Goal: Task Accomplishment & Management: Manage account settings

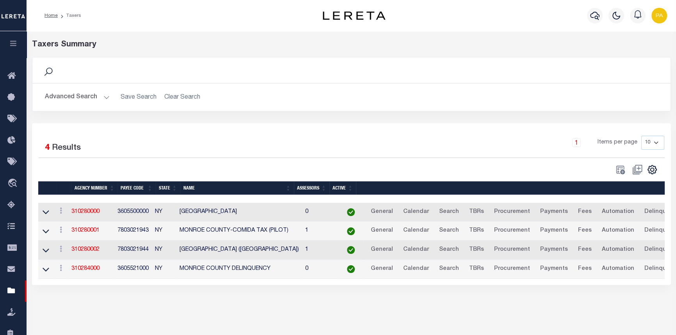
click at [105, 98] on button "Advanced Search" at bounding box center [77, 97] width 65 height 15
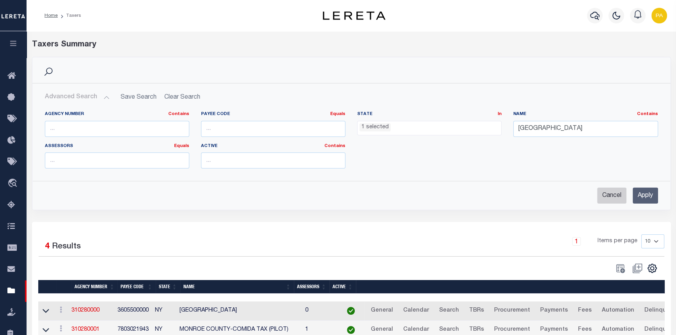
click at [609, 196] on input "Cancel" at bounding box center [611, 196] width 29 height 16
checkbox input "true"
select select
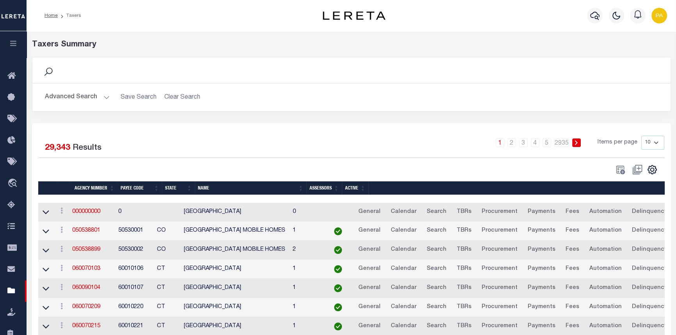
scroll to position [249, 0]
click at [106, 95] on button "Advanced Search" at bounding box center [77, 97] width 65 height 15
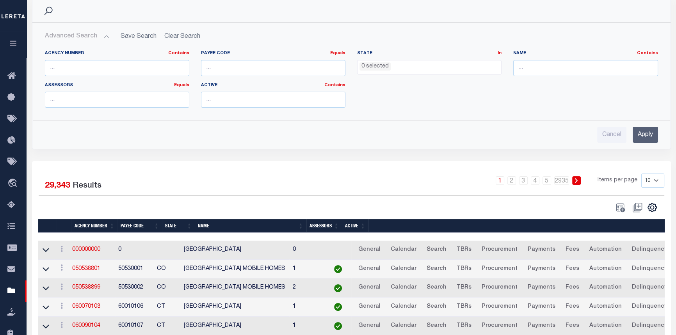
scroll to position [106, 0]
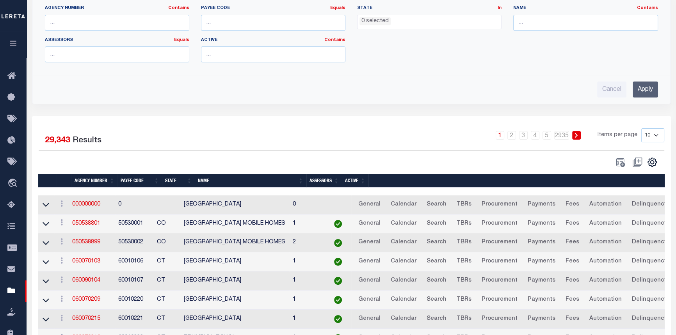
drag, startPoint x: 135, startPoint y: 110, endPoint x: 132, endPoint y: 114, distance: 5.3
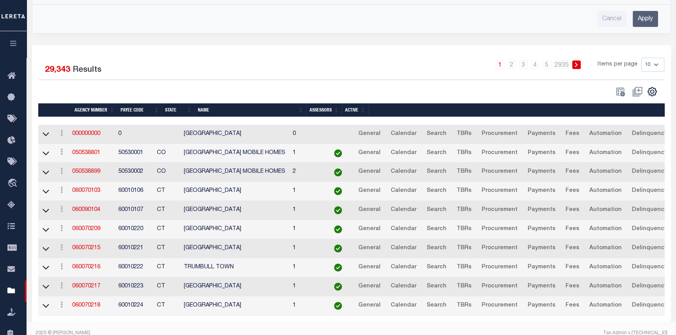
scroll to position [0, 0]
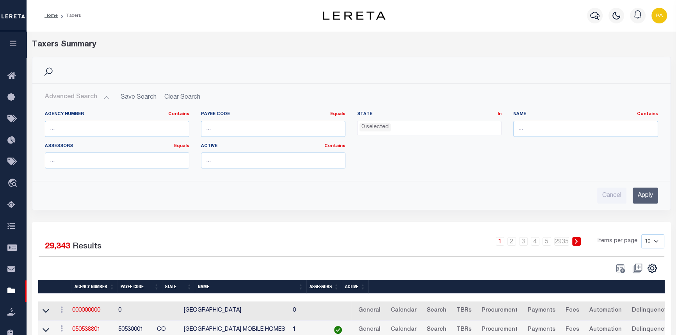
click at [396, 134] on span "0 selected" at bounding box center [429, 128] width 144 height 15
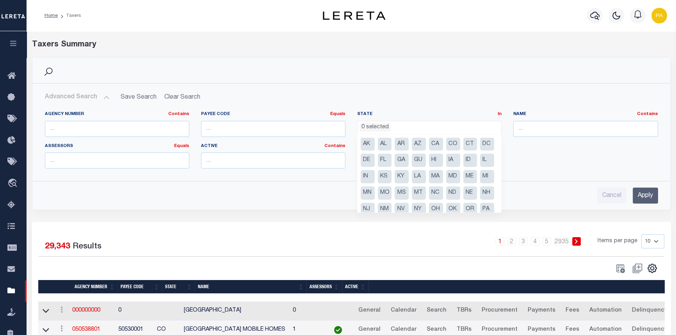
click at [480, 167] on li "IL" at bounding box center [487, 160] width 14 height 13
select select "IL"
click at [557, 132] on input "text" at bounding box center [585, 129] width 144 height 16
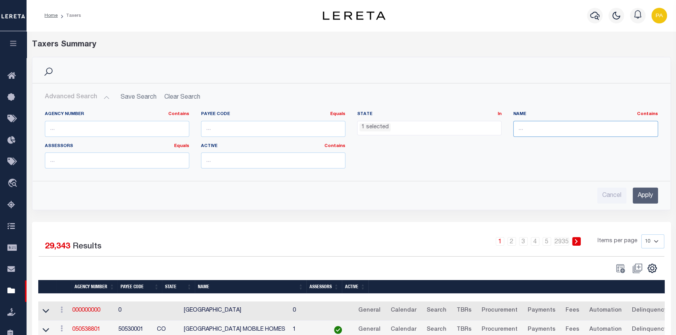
click at [543, 129] on input "text" at bounding box center [585, 129] width 144 height 16
click at [523, 125] on input "text" at bounding box center [585, 129] width 144 height 16
type input "l"
type input "LASALLE"
click at [650, 194] on input "Apply" at bounding box center [645, 196] width 25 height 16
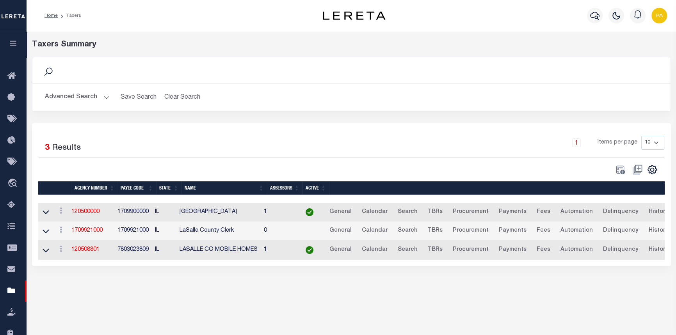
click at [105, 94] on button "Advanced Search" at bounding box center [77, 97] width 65 height 15
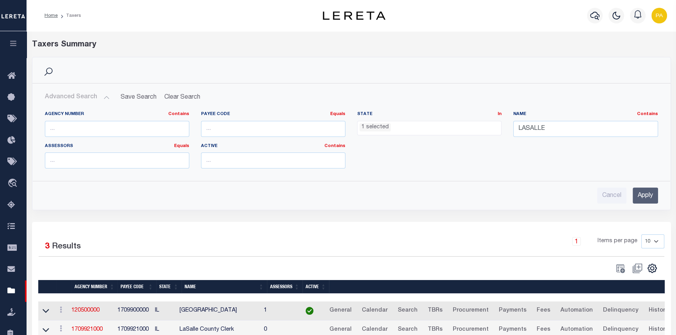
click at [103, 96] on button "Advanced Search" at bounding box center [77, 97] width 65 height 15
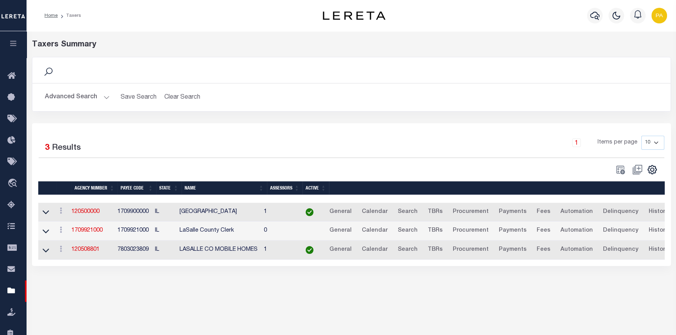
click at [103, 96] on button "Advanced Search" at bounding box center [77, 97] width 65 height 15
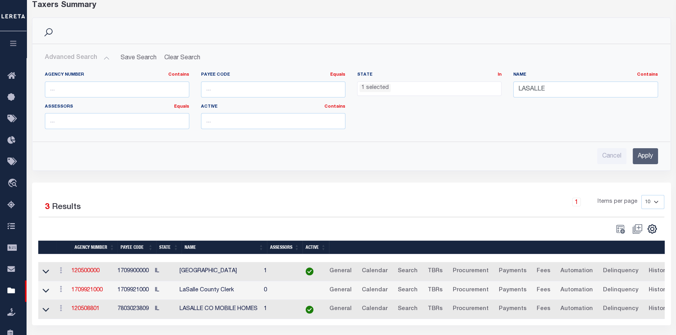
scroll to position [71, 0]
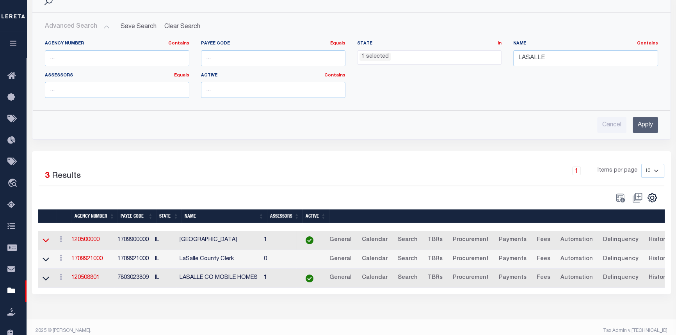
click at [45, 241] on icon at bounding box center [46, 240] width 7 height 8
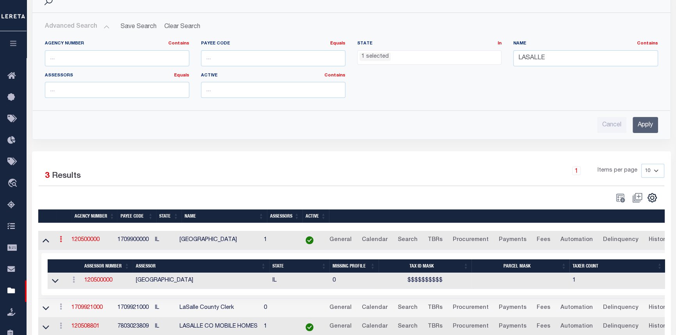
click at [62, 242] on icon at bounding box center [61, 239] width 2 height 6
click at [64, 245] on ul "View" at bounding box center [73, 252] width 32 height 14
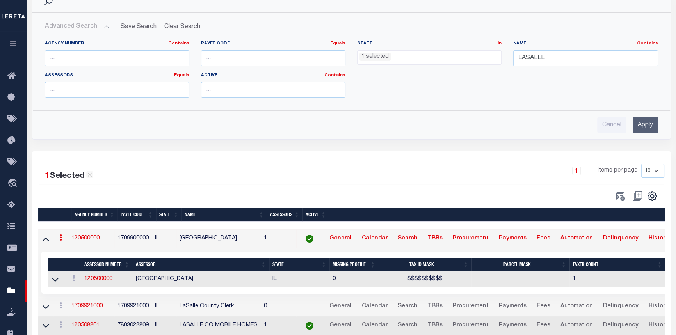
click at [87, 238] on link "120500000" at bounding box center [85, 238] width 28 height 5
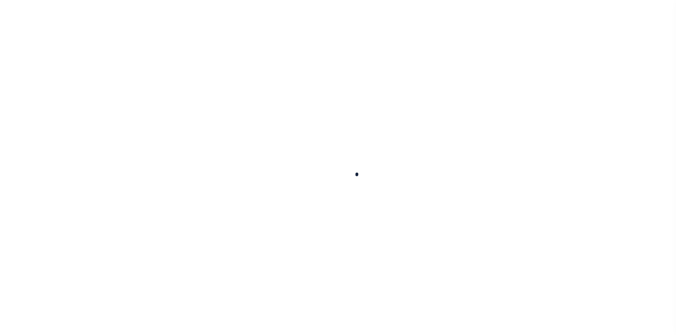
select select
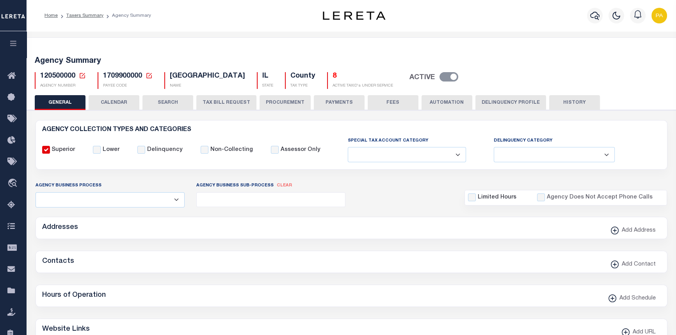
checkbox input "false"
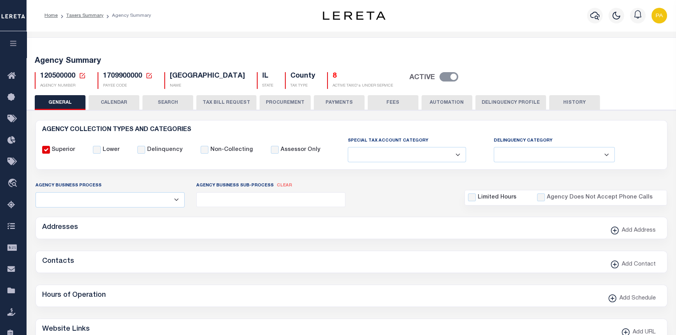
type input "1709900000"
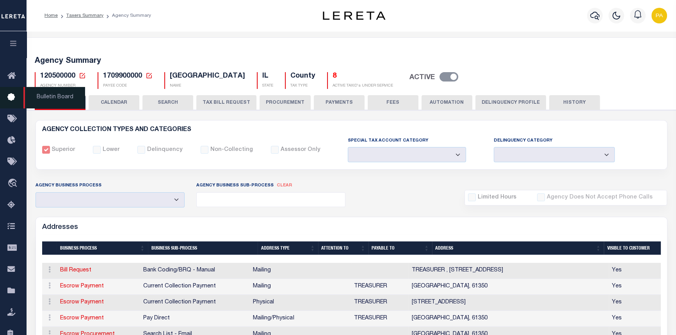
click at [55, 99] on span "Bulletin Board" at bounding box center [54, 97] width 62 height 21
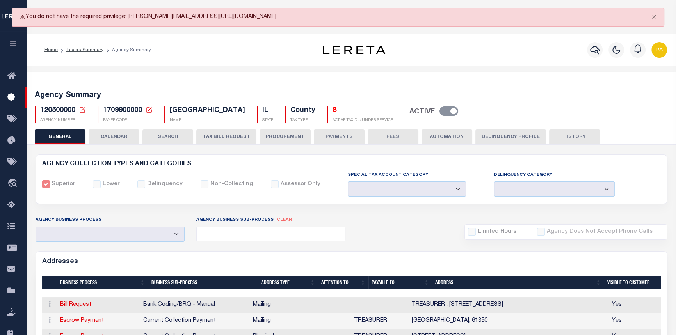
click at [57, 134] on button "GENERAL" at bounding box center [60, 137] width 51 height 15
click at [442, 137] on button "AUTOMATION" at bounding box center [447, 137] width 51 height 15
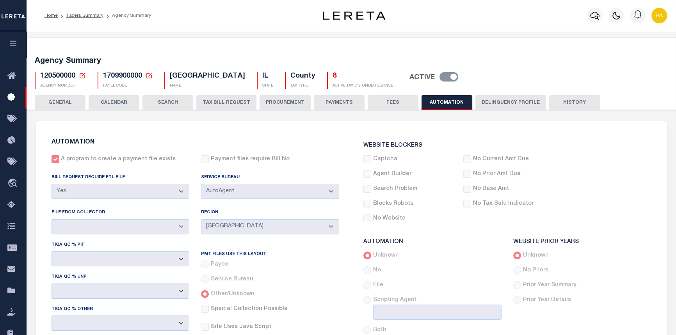
click at [65, 101] on button "GENERAL" at bounding box center [60, 102] width 51 height 15
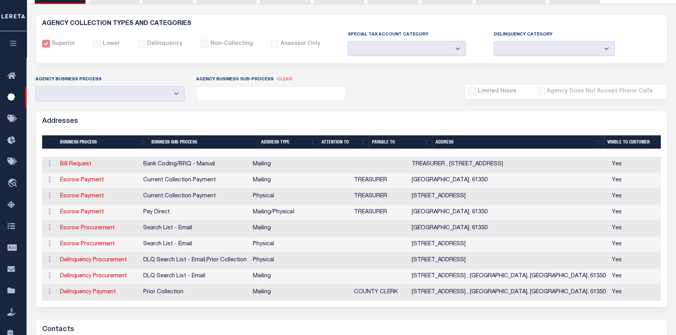
scroll to position [35, 0]
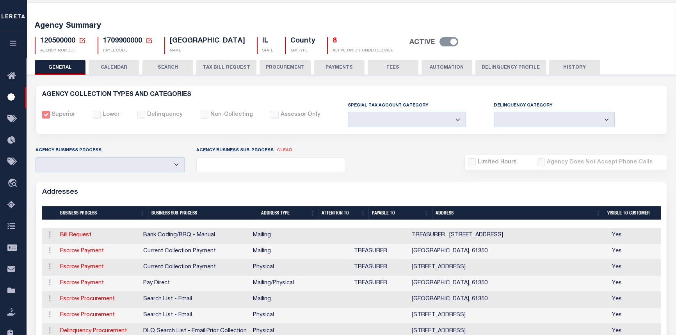
click at [95, 114] on div "Lower" at bounding box center [106, 115] width 27 height 9
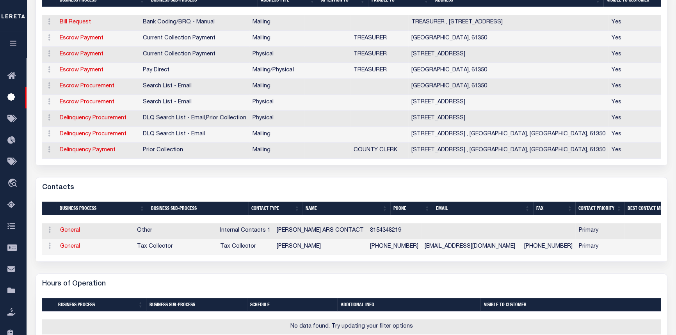
scroll to position [71, 0]
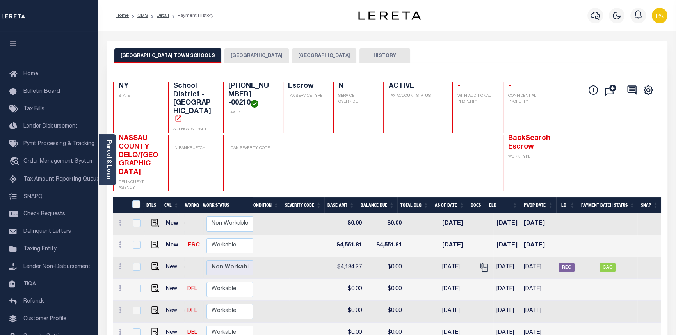
click at [224, 56] on button "HEMPSTEAD TOWN" at bounding box center [256, 55] width 64 height 15
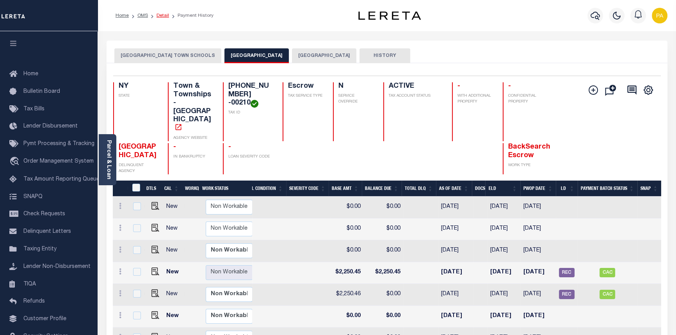
click at [166, 16] on link "Detail" at bounding box center [163, 15] width 12 height 5
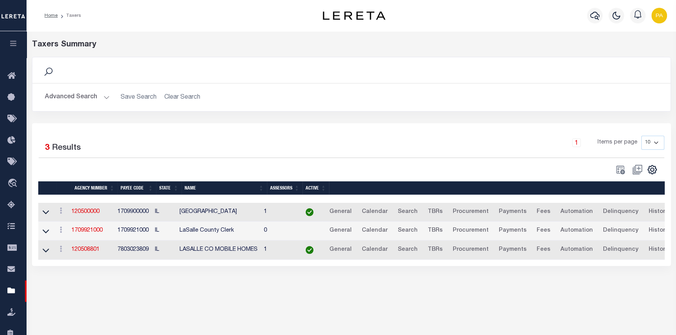
click at [105, 97] on button "Advanced Search" at bounding box center [77, 97] width 65 height 15
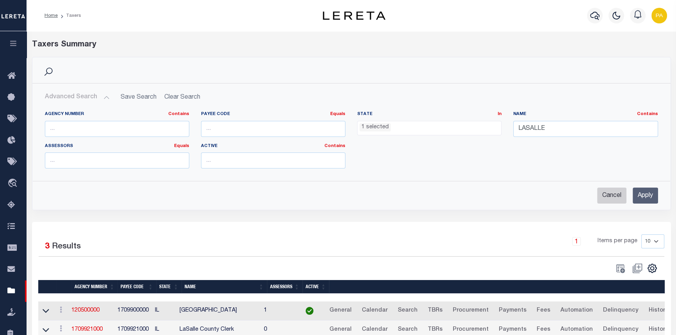
click at [613, 193] on input "Cancel" at bounding box center [611, 196] width 29 height 16
checkbox input "true"
select select
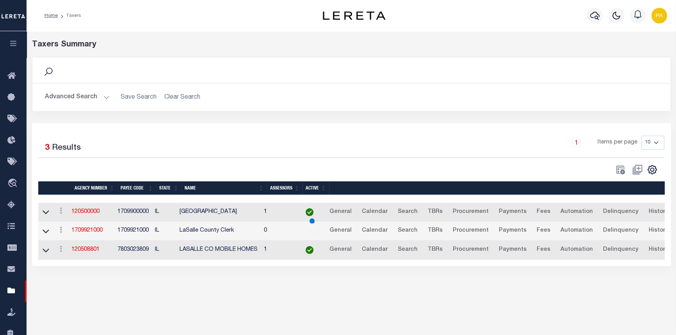
scroll to position [107, 0]
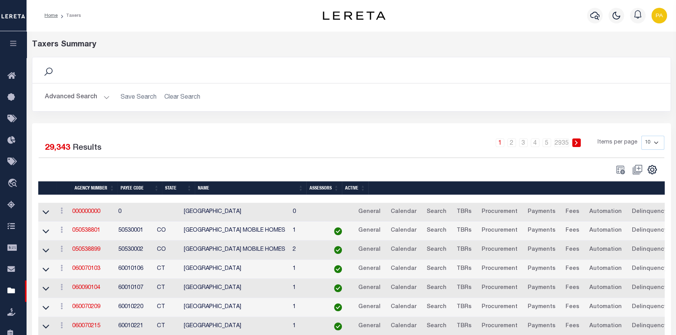
click at [104, 96] on button "Advanced Search" at bounding box center [77, 97] width 65 height 15
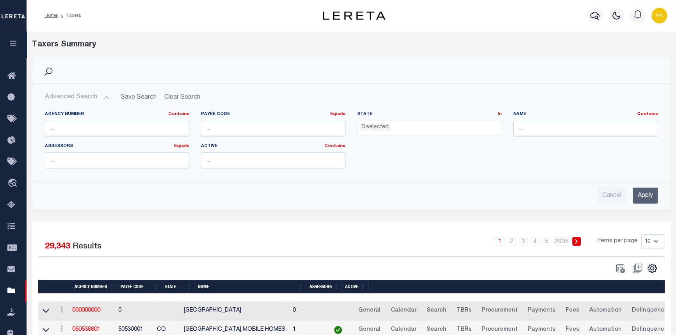
click at [396, 129] on ul "0 selected" at bounding box center [430, 126] width 144 height 11
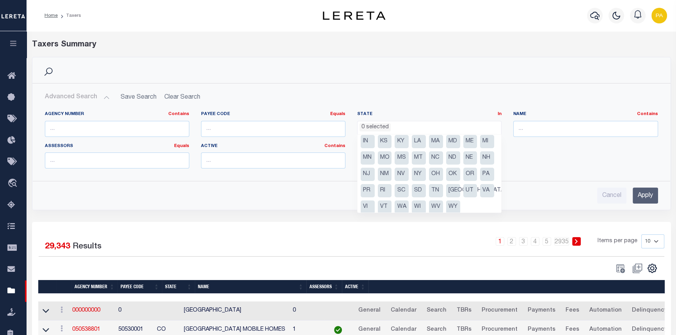
scroll to position [35, 0]
click at [412, 181] on li "NY" at bounding box center [419, 174] width 14 height 13
select select "NY"
click at [537, 129] on input "text" at bounding box center [585, 129] width 144 height 16
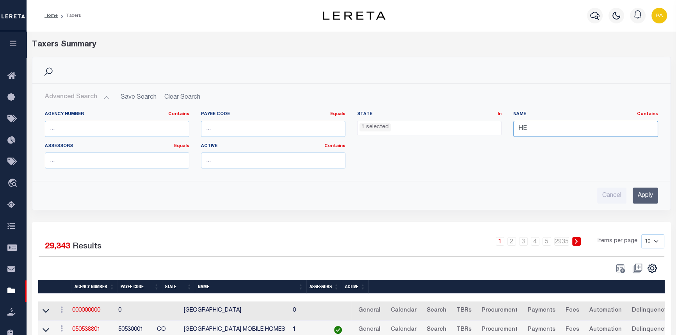
type input "hempstead town"
click at [648, 195] on input "Apply" at bounding box center [645, 196] width 25 height 16
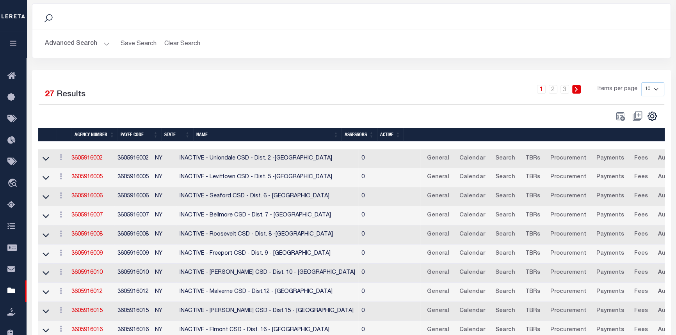
scroll to position [93, 0]
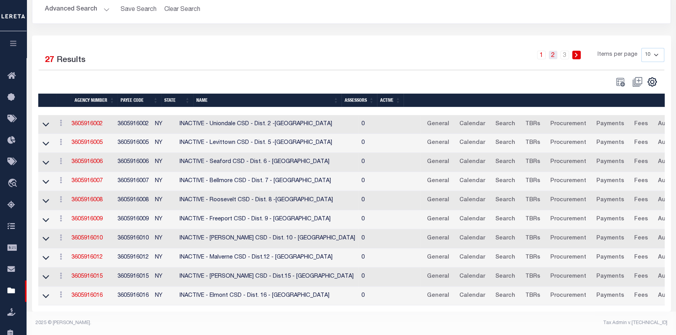
click at [553, 51] on link "2" at bounding box center [553, 55] width 9 height 9
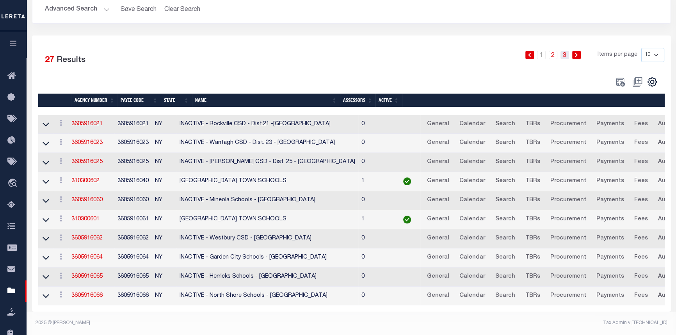
click at [567, 53] on link "3" at bounding box center [565, 55] width 9 height 9
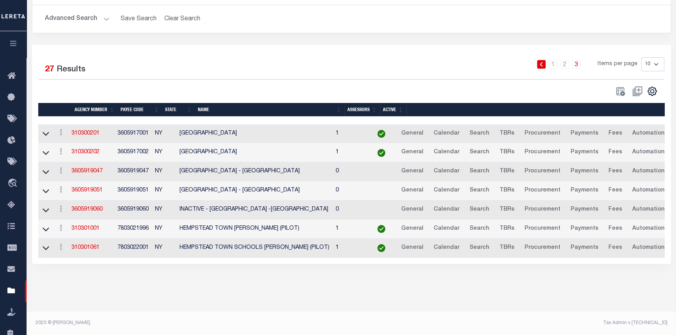
scroll to position [78, 0]
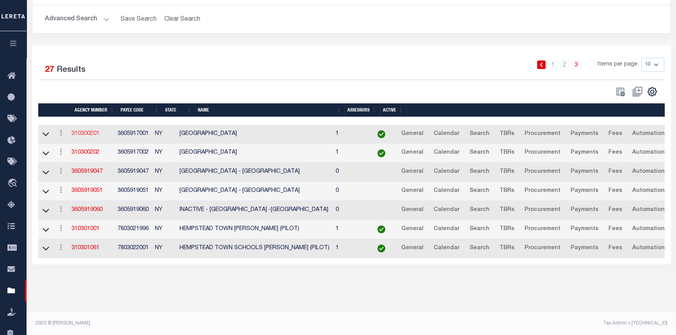
click at [87, 134] on link "310300201" at bounding box center [85, 133] width 28 height 5
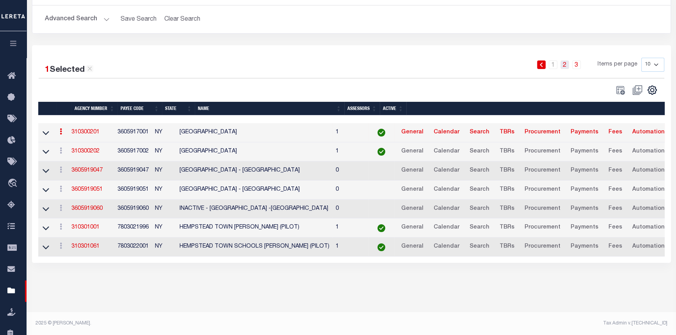
click at [566, 66] on link "2" at bounding box center [565, 65] width 9 height 9
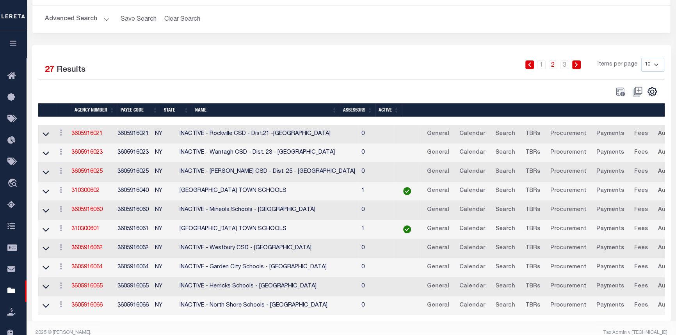
scroll to position [93, 0]
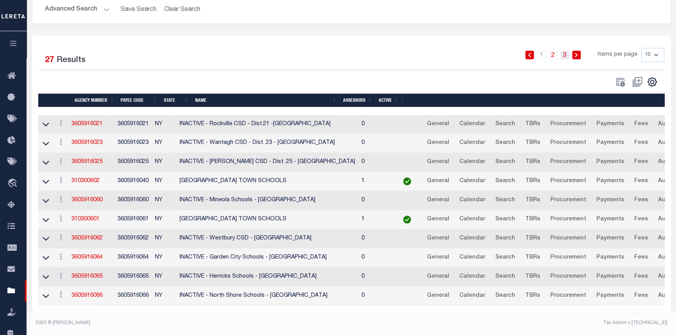
click at [565, 52] on link "3" at bounding box center [565, 55] width 9 height 9
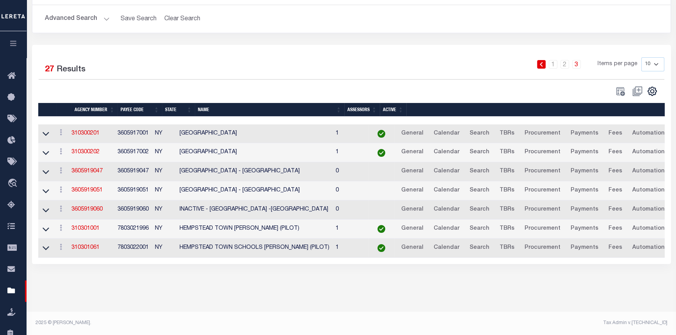
scroll to position [78, 0]
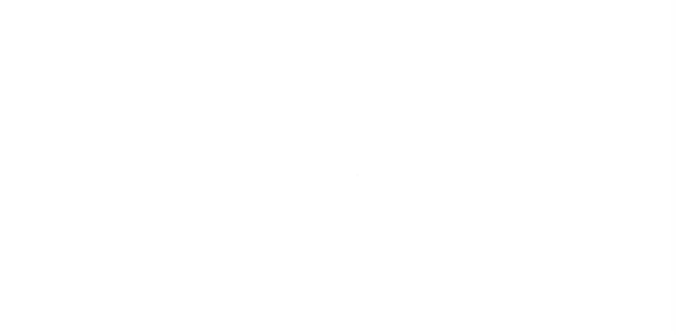
select select
checkbox input "false"
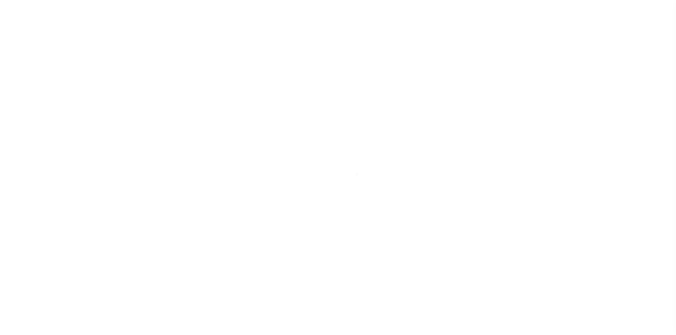
checkbox input "false"
checkbox input "true"
type input "3605917001"
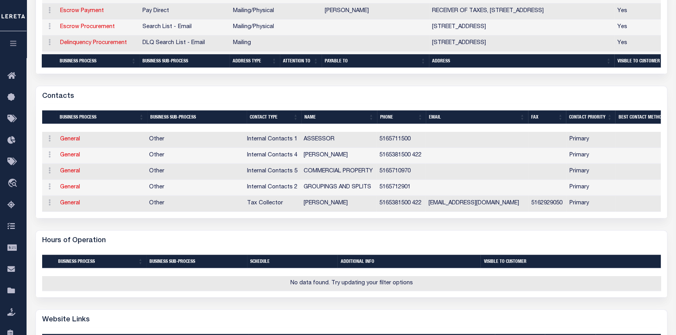
scroll to position [355, 0]
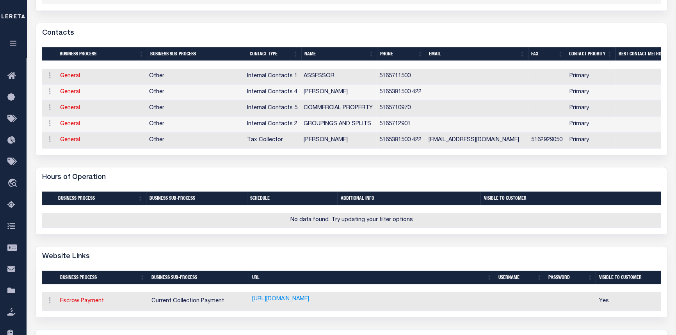
click at [309, 304] on link "https://hempstead.egovpayments.com/egov/apps/bill/pay.egov" at bounding box center [280, 299] width 57 height 9
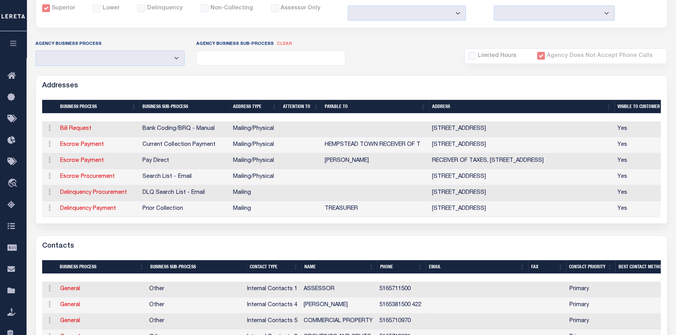
scroll to position [0, 0]
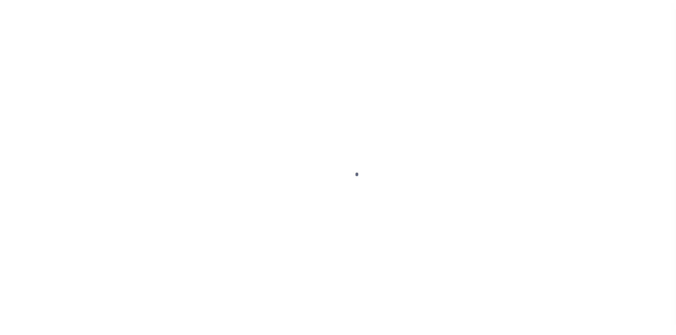
select select "25067"
select select "10"
select select "Escrow"
select select
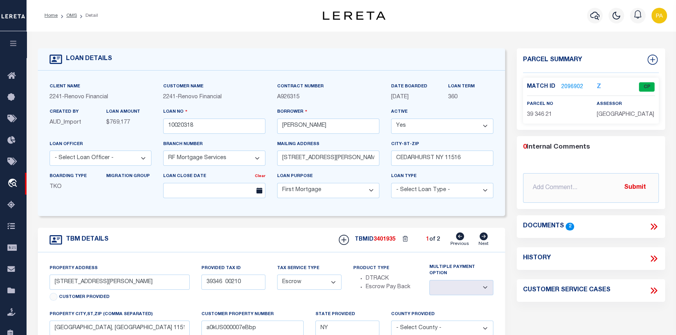
click at [577, 86] on link "2096902" at bounding box center [572, 87] width 22 height 8
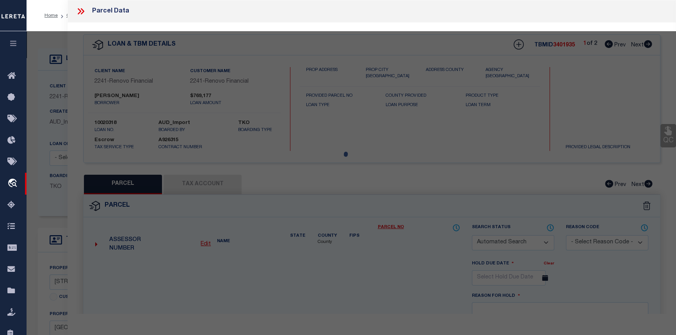
checkbox input "false"
select select "CP"
select select
type input "350 [PERSON_NAME]"
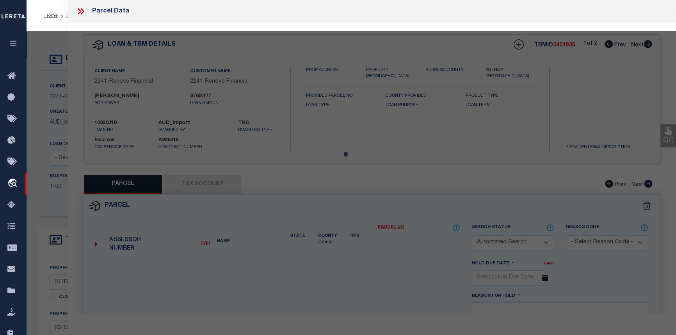
checkbox input "false"
type input "[GEOGRAPHIC_DATA], [GEOGRAPHIC_DATA] 11516"
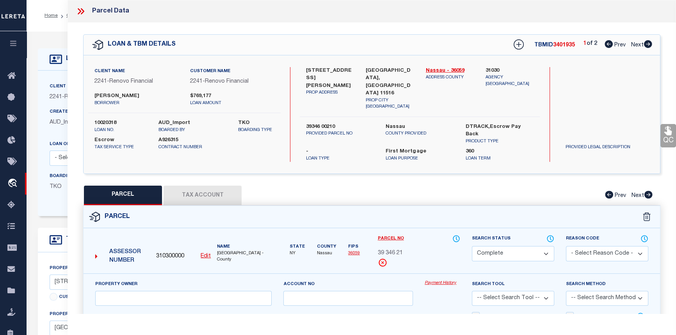
click at [445, 280] on link "Payment History" at bounding box center [443, 283] width 36 height 7
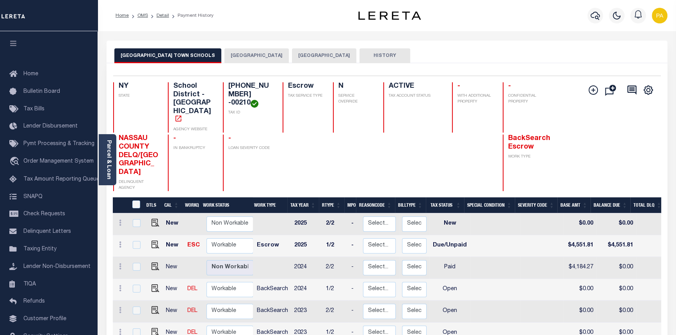
click at [224, 55] on button "HEMPSTEAD TOWN" at bounding box center [256, 55] width 64 height 15
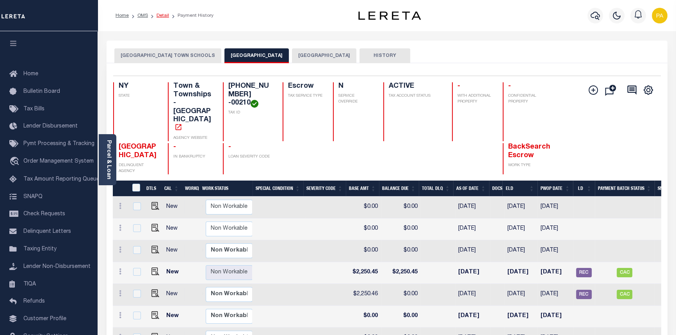
click at [159, 16] on link "Detail" at bounding box center [163, 15] width 12 height 5
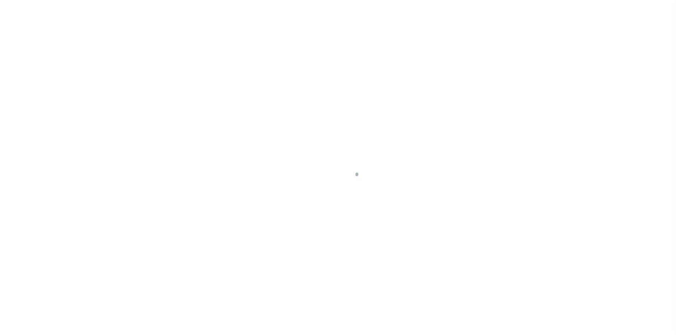
select select "10"
select select "Escrow"
type input "[STREET_ADDRESS][PERSON_NAME]"
type input "39346 00210"
type input "[GEOGRAPHIC_DATA], [GEOGRAPHIC_DATA] 11516"
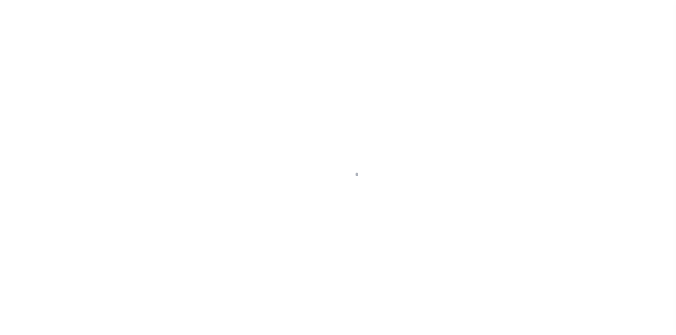
type input "a0kUS000007eBbp"
type input "NY"
select select
type textarea "Liability Limited to Customer Provided Parcel"
select select "25067"
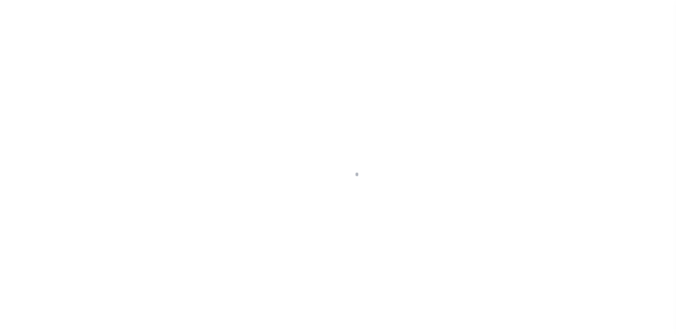
select select
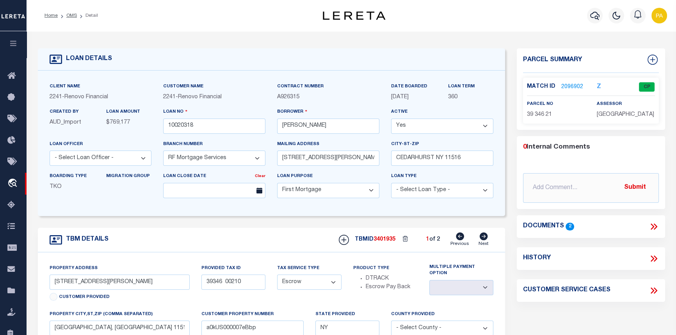
click at [563, 87] on link "2096902" at bounding box center [572, 87] width 22 height 8
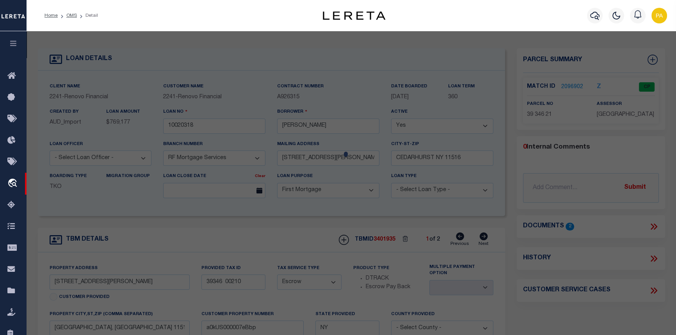
checkbox input "false"
select select "CP"
select select
type input "350 LIVINGSTON PL"
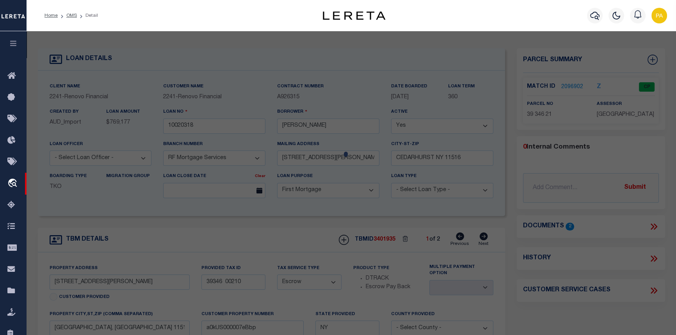
checkbox input "false"
type input "CEDARHURST, NY 11516"
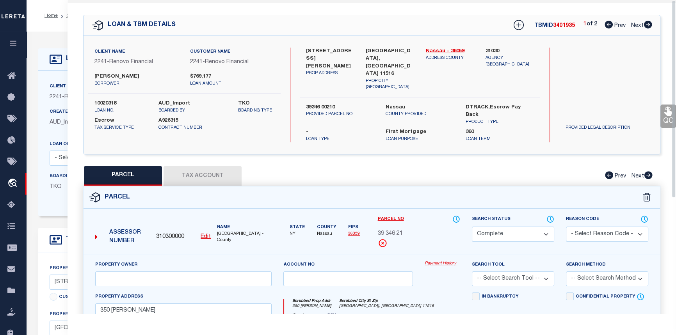
scroll to position [106, 0]
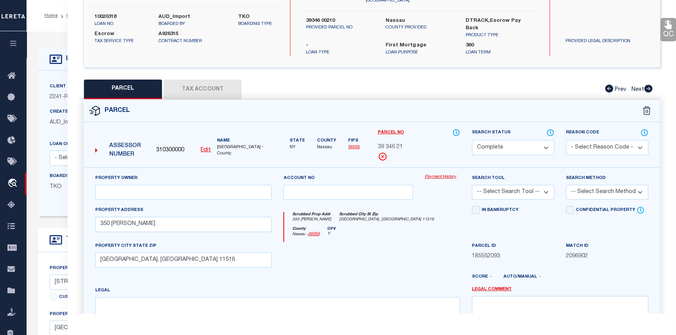
click at [438, 174] on link "Payment History" at bounding box center [443, 177] width 36 height 7
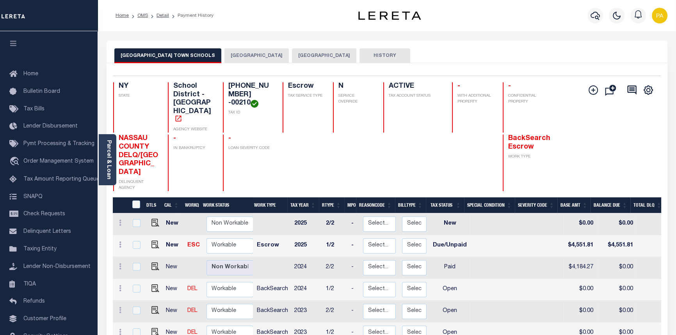
click at [224, 51] on button "[GEOGRAPHIC_DATA]" at bounding box center [256, 55] width 64 height 15
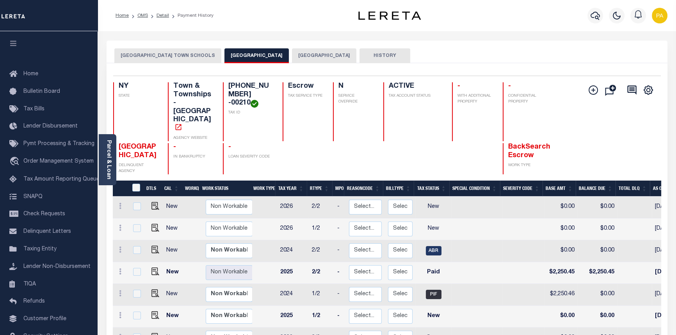
click at [224, 55] on button "[GEOGRAPHIC_DATA]" at bounding box center [256, 55] width 64 height 15
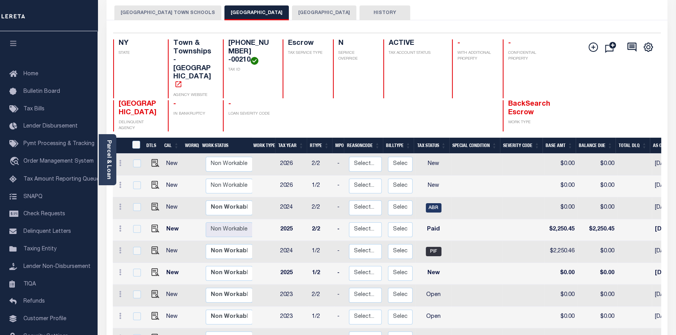
scroll to position [35, 0]
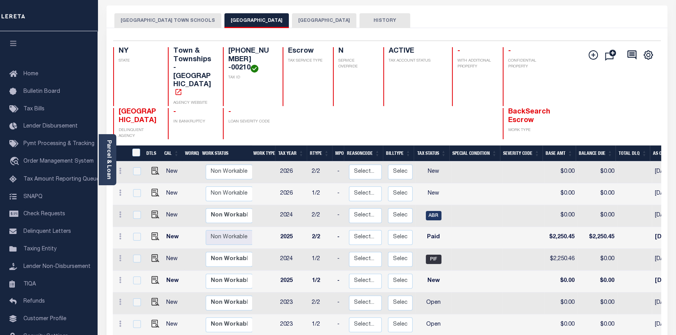
click at [297, 15] on button "CEDARHURST VILLAGE" at bounding box center [324, 20] width 64 height 15
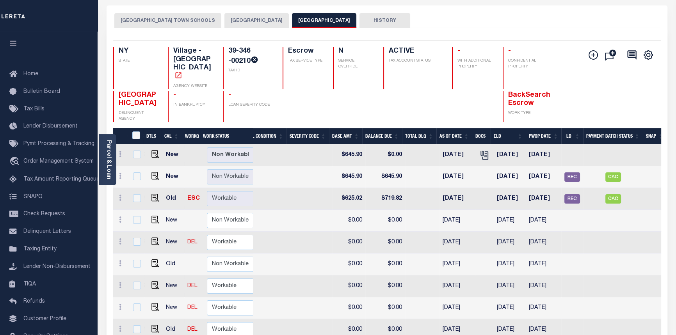
scroll to position [0, 0]
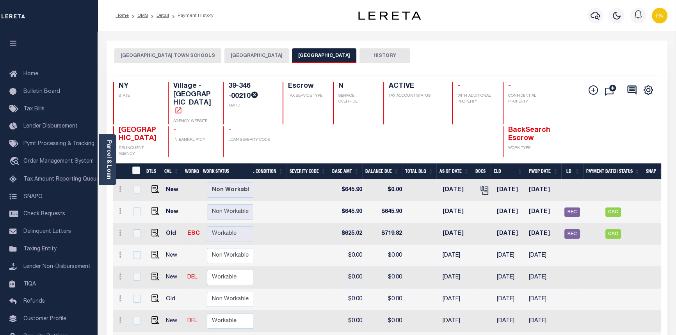
click at [228, 58] on button "HEMPSTEAD TOWN" at bounding box center [256, 55] width 64 height 15
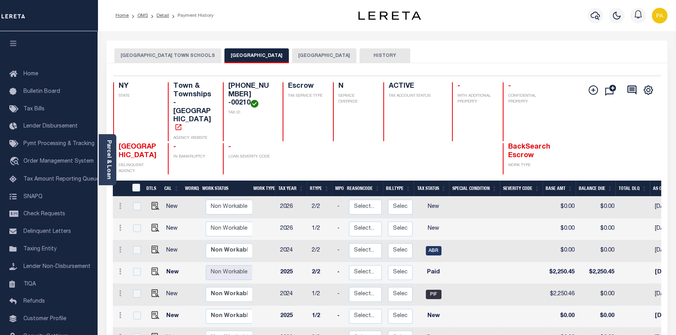
click at [158, 55] on button "HEMPSTEAD TOWN SCHOOLS" at bounding box center [167, 55] width 107 height 15
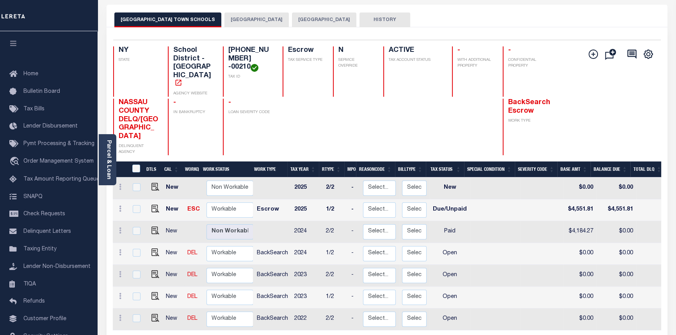
scroll to position [35, 0]
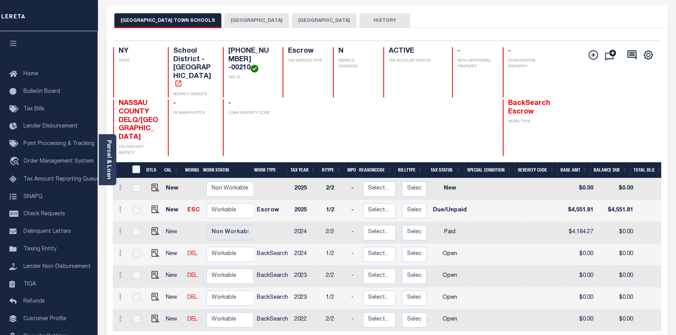
click at [224, 21] on button "HEMPSTEAD TOWN" at bounding box center [256, 20] width 64 height 15
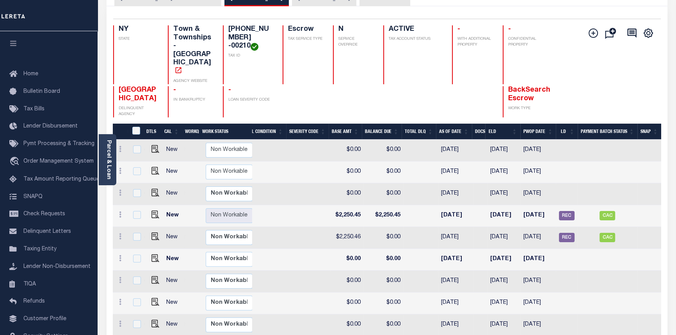
scroll to position [0, 0]
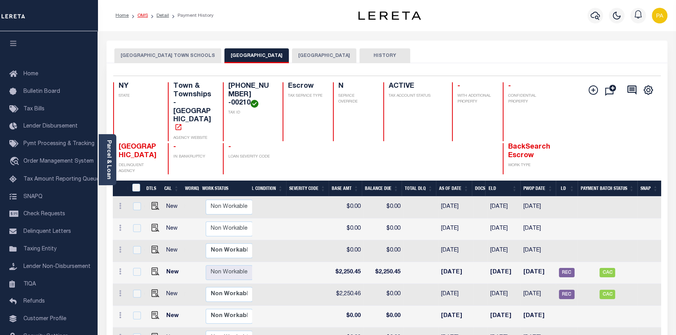
click at [139, 13] on link "OMS" at bounding box center [142, 15] width 11 height 5
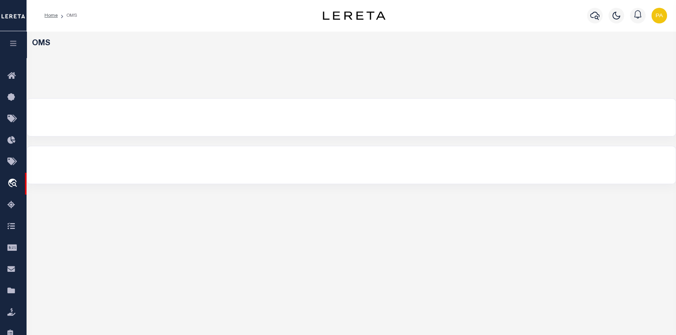
select select "200"
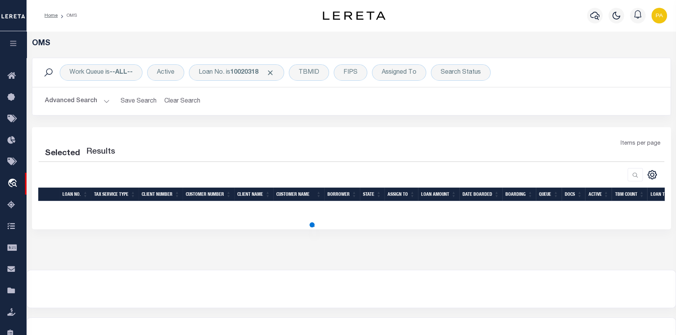
select select "200"
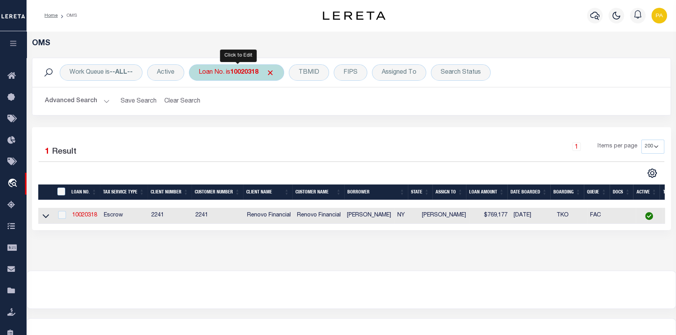
click at [245, 67] on div "Loan No. is 10020318" at bounding box center [236, 72] width 95 height 16
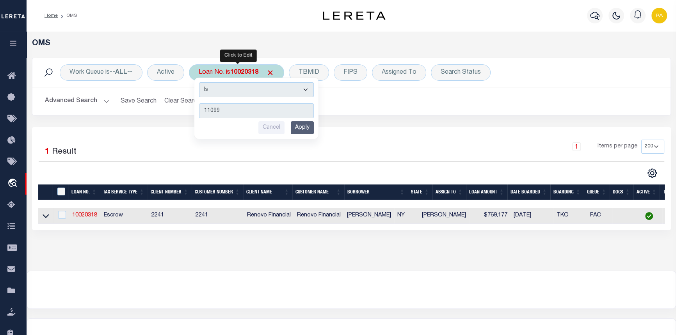
type input "110990"
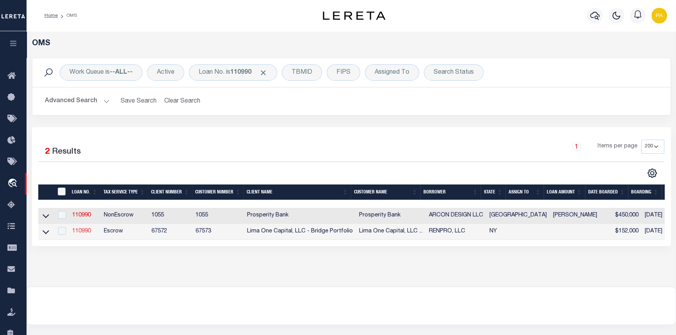
click at [78, 234] on link "110990" at bounding box center [81, 231] width 19 height 5
type input "110990"
type input "RENPRO, LLC"
select select
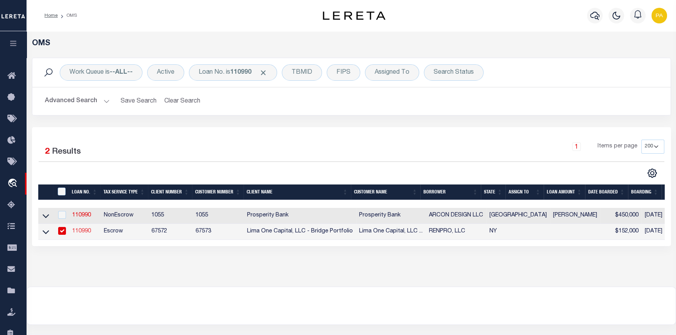
select select
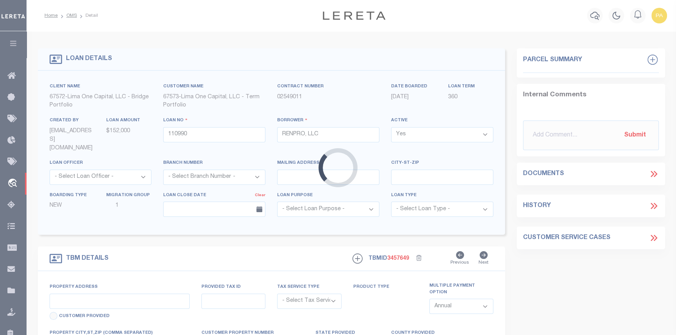
type input "18-20 [PERSON_NAME] ST"
radio input "true"
select select "Escrow"
type input "AUBURN [GEOGRAPHIC_DATA] 13021"
type input "110990-1"
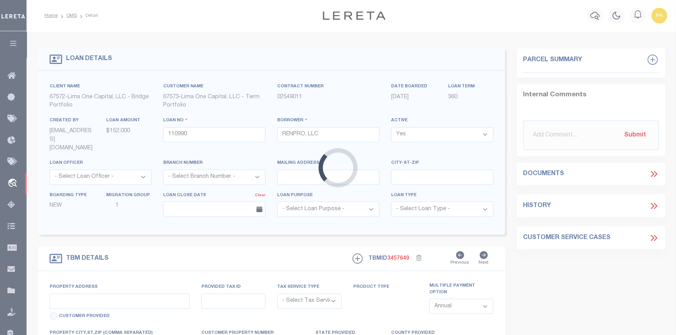
type input "NY"
select select "4"
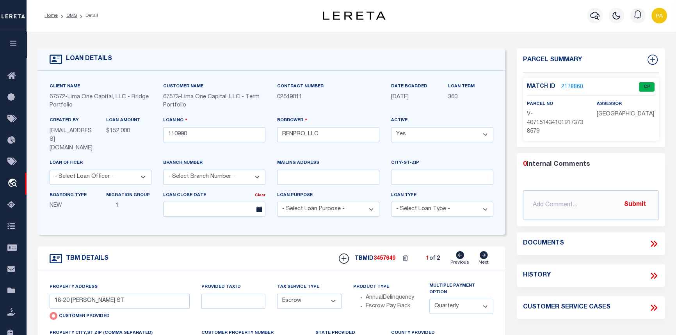
click at [574, 88] on link "2178860" at bounding box center [572, 87] width 22 height 8
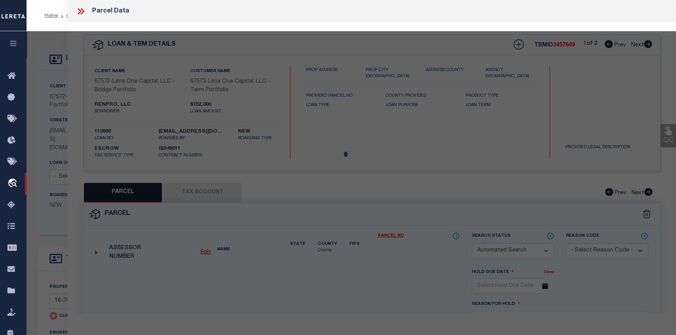
checkbox input "false"
select select "CP"
select select "AGW"
select select
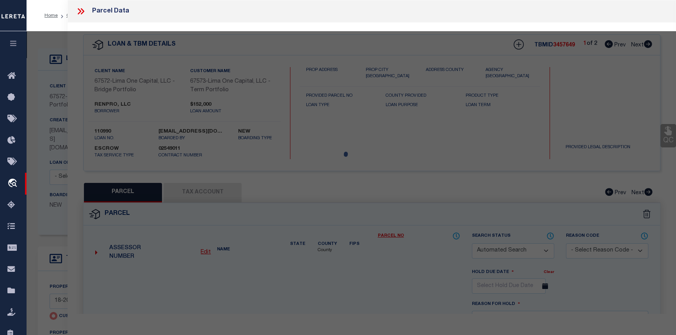
type input "18-20 [PERSON_NAME] ST"
checkbox input "false"
type input "AUBURN [GEOGRAPHIC_DATA] 13021"
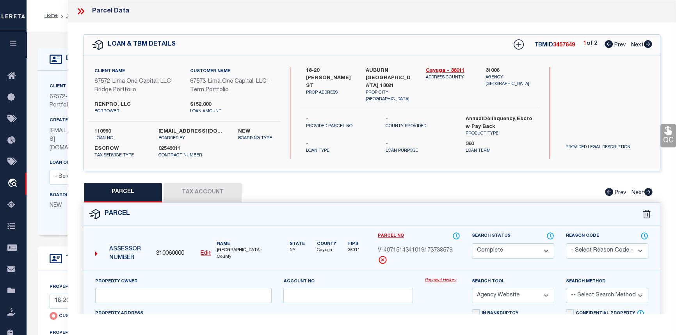
click at [445, 278] on link "Payment History" at bounding box center [443, 281] width 36 height 7
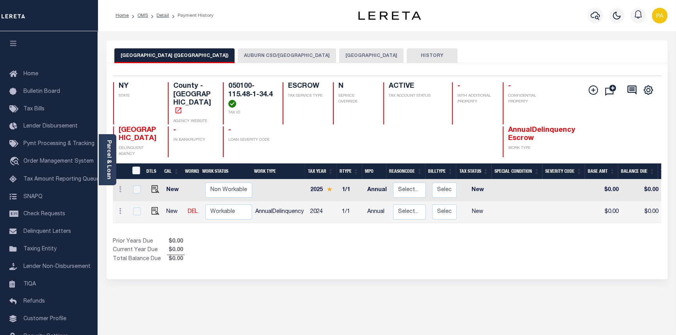
click at [339, 56] on button "AUBURN CITY" at bounding box center [371, 55] width 64 height 15
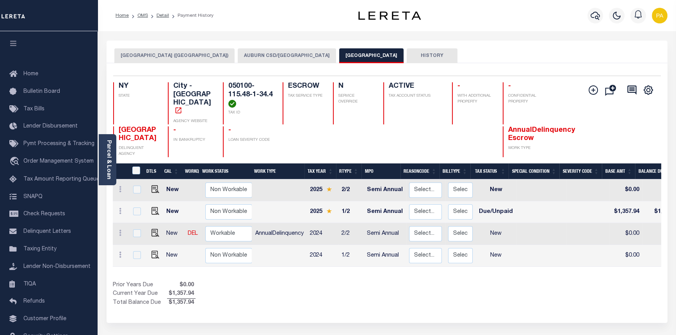
scroll to position [0, 270]
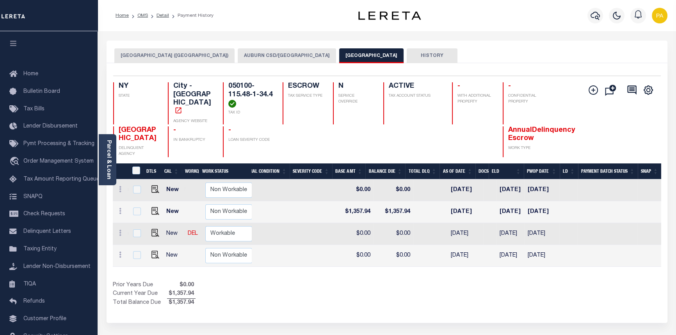
click at [249, 55] on button "AUBURN CSD/AUBURN CITY" at bounding box center [287, 55] width 98 height 15
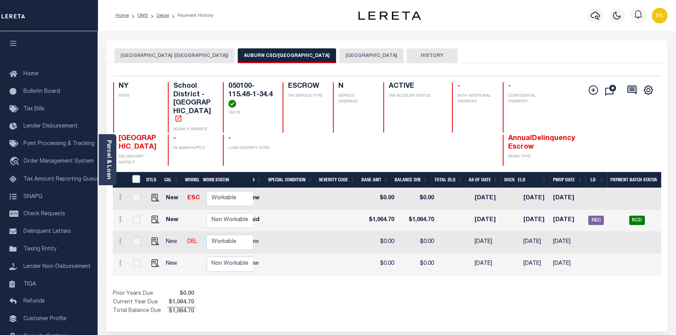
scroll to position [0, 243]
click at [339, 56] on button "AUBURN CITY" at bounding box center [371, 55] width 64 height 15
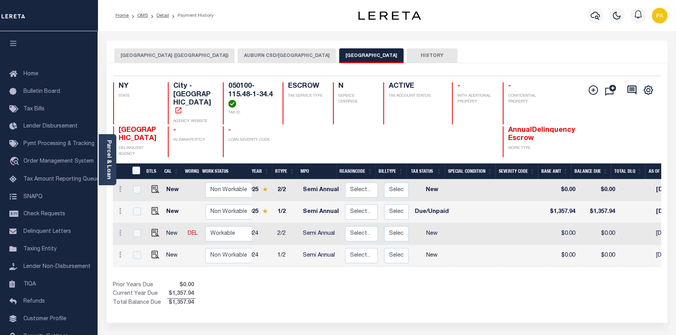
scroll to position [0, 0]
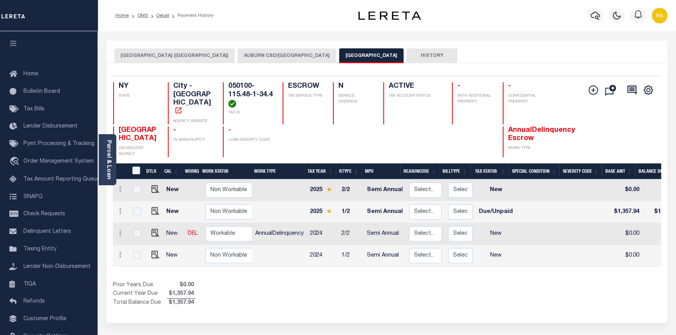
click at [252, 54] on button "AUBURN CSD/AUBURN CITY" at bounding box center [287, 55] width 98 height 15
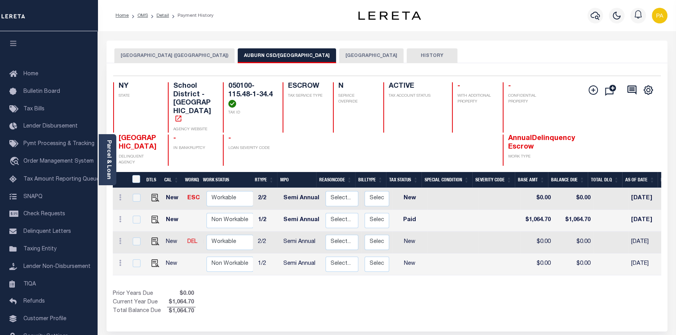
scroll to position [0, 163]
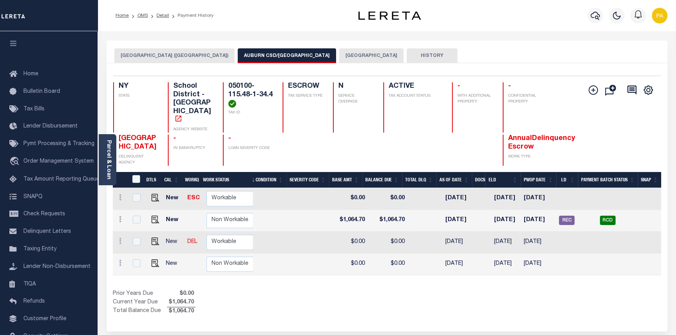
click at [339, 61] on button "[GEOGRAPHIC_DATA]" at bounding box center [371, 55] width 64 height 15
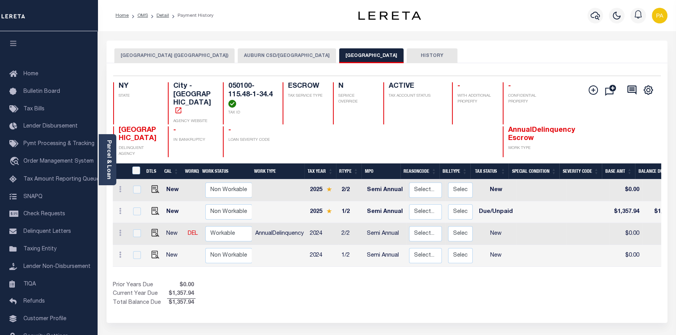
click at [238, 54] on button "AUBURN CSD/[GEOGRAPHIC_DATA]" at bounding box center [287, 55] width 98 height 15
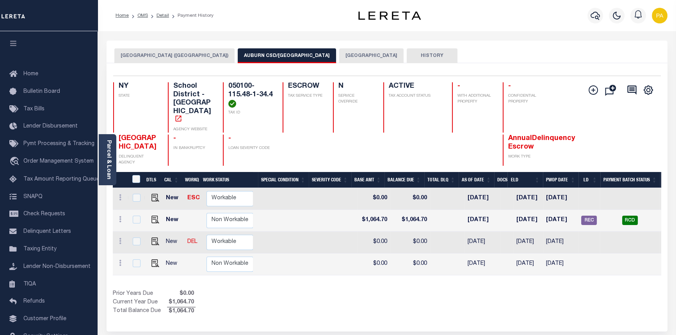
scroll to position [0, 262]
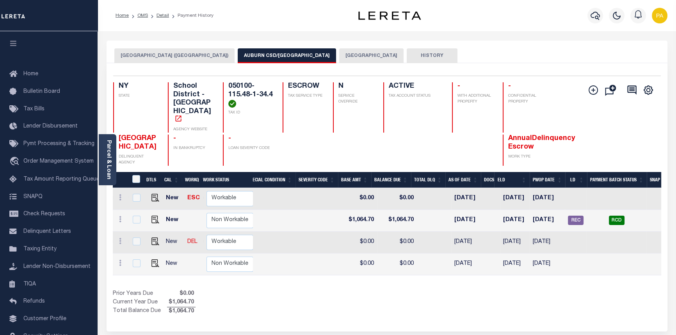
drag, startPoint x: 559, startPoint y: 279, endPoint x: 374, endPoint y: 267, distance: 186.2
click at [376, 268] on div "DTLS CAL WorkQ Work Status Work Type Tax Year RType MPO ReasonCode BillType Tax…" at bounding box center [387, 244] width 548 height 144
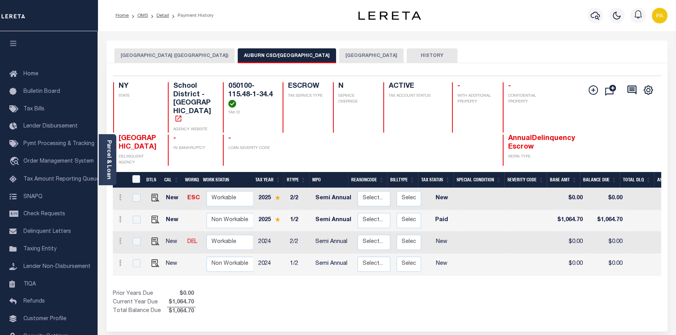
scroll to position [0, 53]
click at [339, 52] on button "[GEOGRAPHIC_DATA]" at bounding box center [371, 55] width 64 height 15
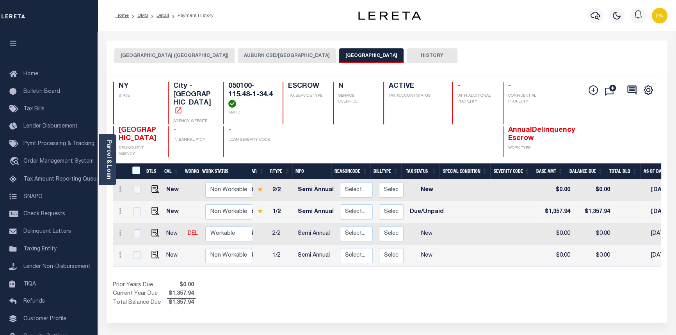
scroll to position [0, 16]
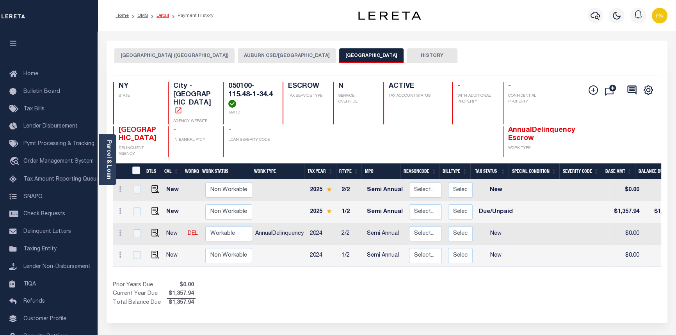
click at [162, 14] on link "Detail" at bounding box center [163, 15] width 12 height 5
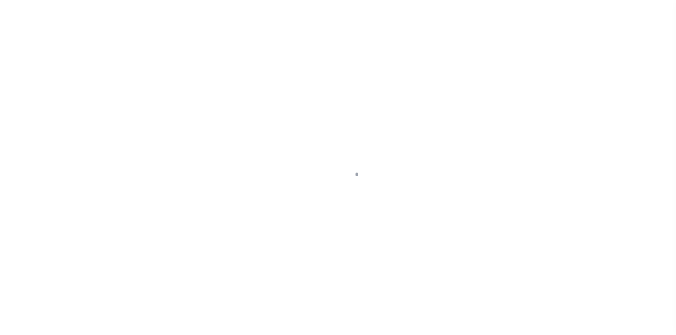
type input "18-20 [PERSON_NAME] ST"
radio input "true"
select select "Escrow"
type input "AUBURN [GEOGRAPHIC_DATA] 13021"
type input "110990-1"
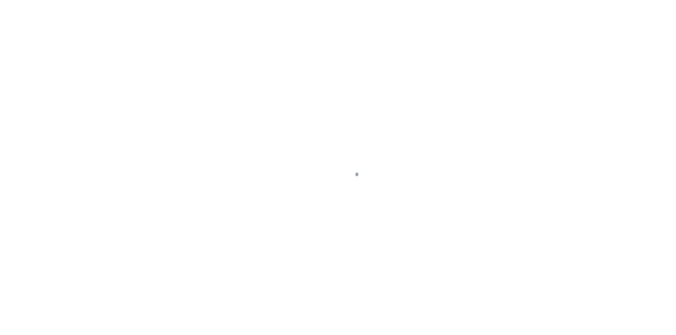
type input "NY"
select select "4"
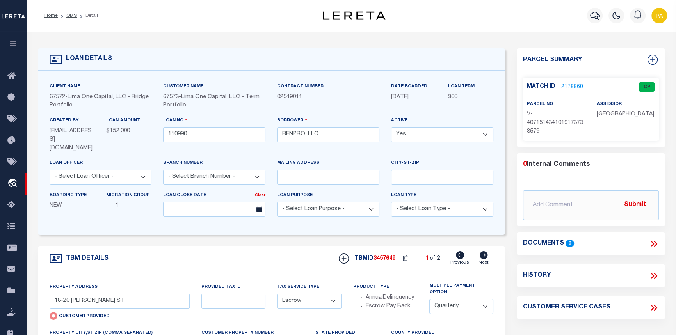
click at [576, 85] on link "2178860" at bounding box center [572, 87] width 22 height 8
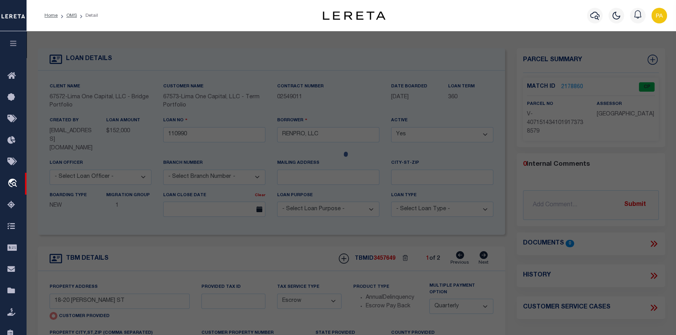
checkbox input "false"
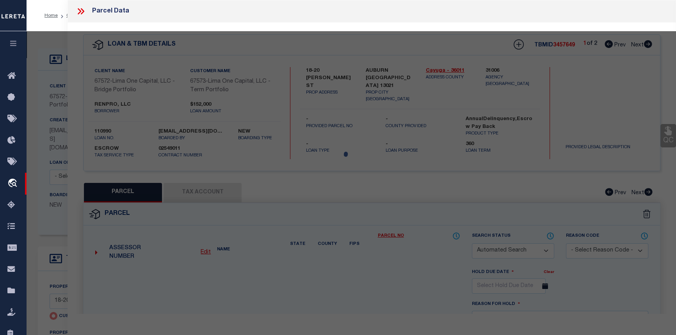
select select "CP"
select select "AGW"
select select
type input "18-20 [PERSON_NAME] ST"
checkbox input "false"
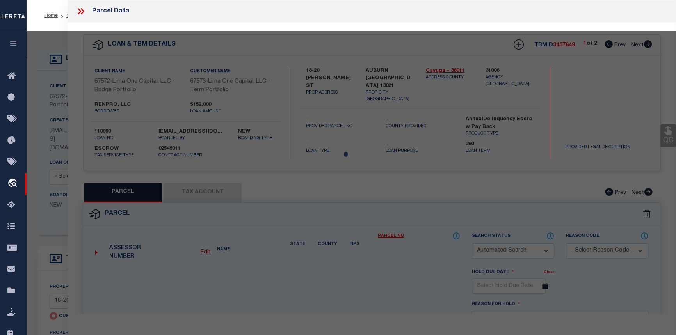
type input "AUBURN [GEOGRAPHIC_DATA] 13021"
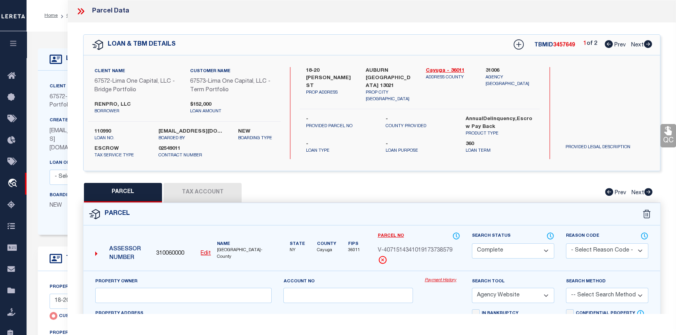
click at [441, 281] on link "Payment History" at bounding box center [443, 281] width 36 height 7
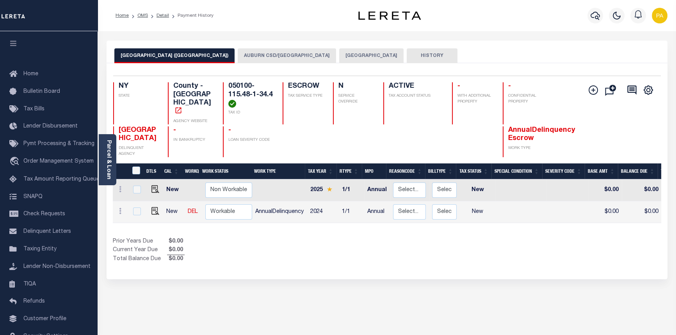
click at [339, 54] on button "[GEOGRAPHIC_DATA]" at bounding box center [371, 55] width 64 height 15
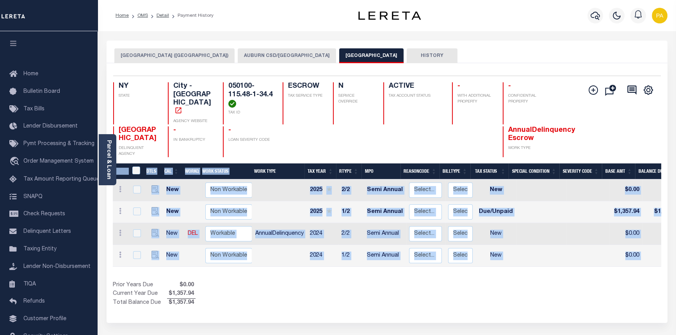
drag, startPoint x: 386, startPoint y: 265, endPoint x: 681, endPoint y: 283, distance: 295.7
click at [676, 283] on html "Home OMS Detail Payment History Profile" at bounding box center [338, 244] width 676 height 489
click at [430, 285] on div "Show Tax Lines before Bill Release Date Prior Years Due $0.00 Current Year Due …" at bounding box center [387, 294] width 548 height 26
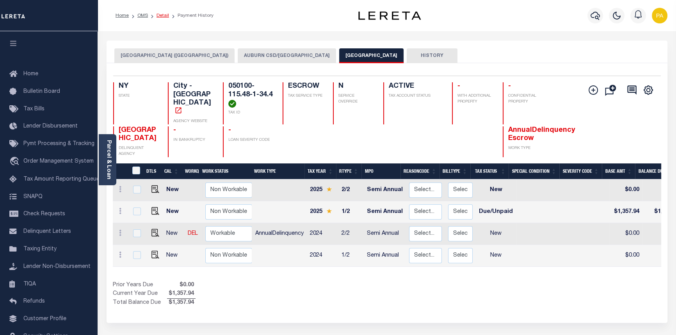
click at [160, 16] on link "Detail" at bounding box center [163, 15] width 12 height 5
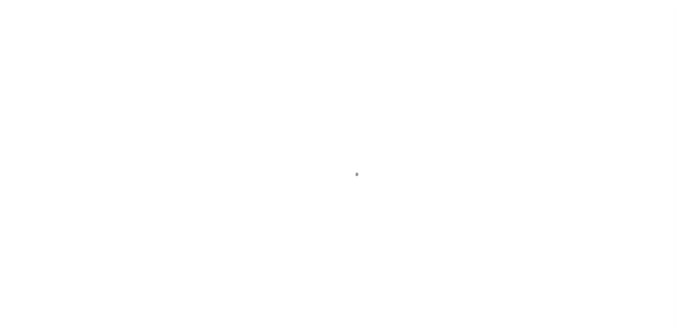
type input "18-20 [PERSON_NAME] ST"
radio input "true"
select select "Escrow"
type input "AUBURN [GEOGRAPHIC_DATA] 13021"
type input "110990-1"
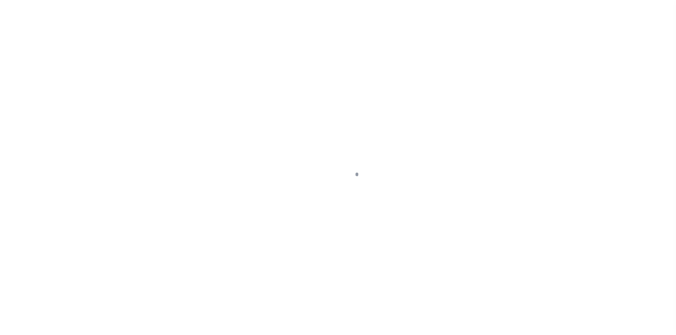
type input "NY"
select select "4"
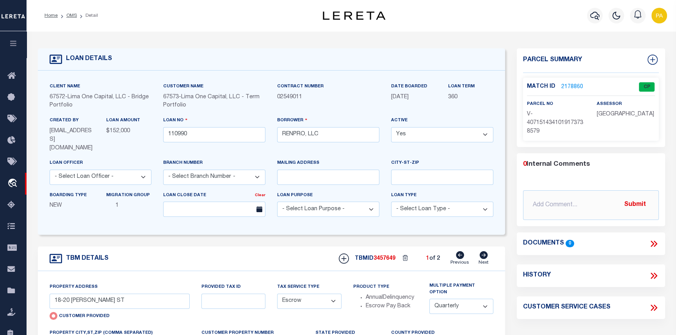
click at [568, 87] on link "2178860" at bounding box center [572, 87] width 22 height 8
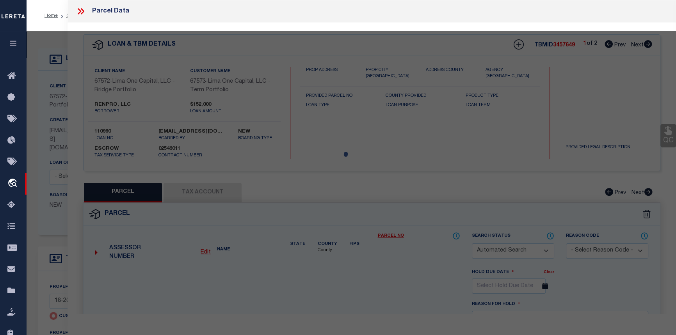
checkbox input "false"
select select "CP"
select select "AGW"
select select
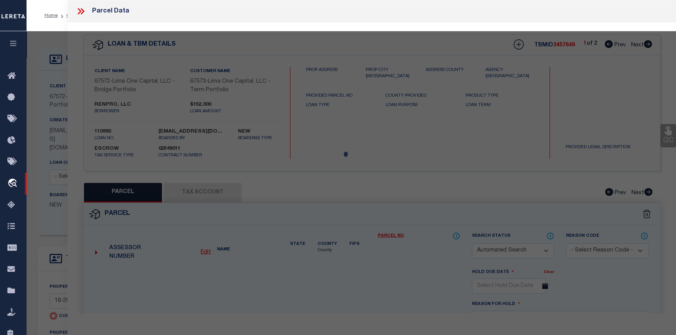
type input "18-20 [PERSON_NAME] ST"
checkbox input "false"
type input "AUBURN [GEOGRAPHIC_DATA] 13021"
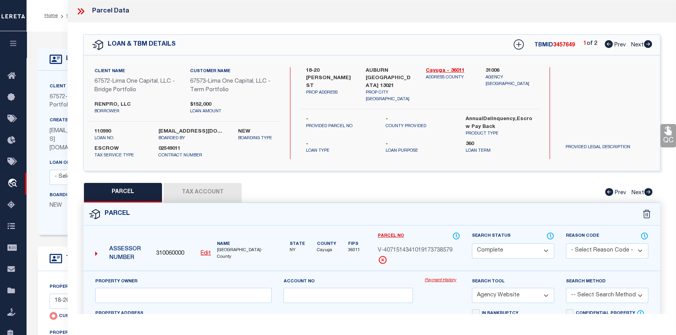
click at [445, 279] on link "Payment History" at bounding box center [443, 281] width 36 height 7
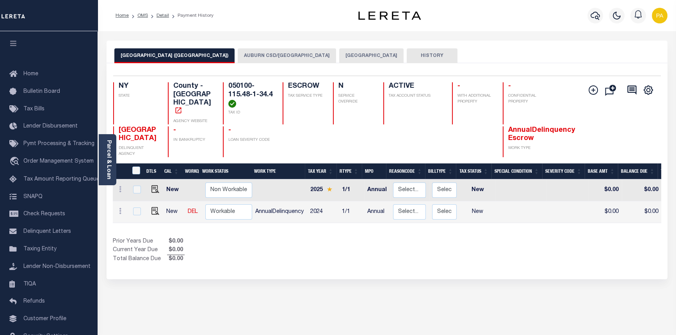
click at [339, 54] on button "[GEOGRAPHIC_DATA]" at bounding box center [371, 55] width 64 height 15
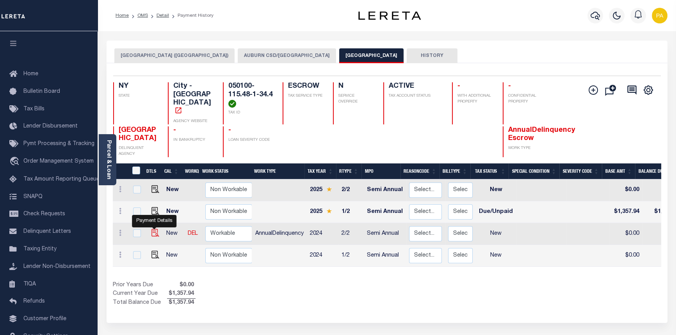
click at [152, 229] on img "" at bounding box center [155, 233] width 8 height 8
checkbox input "true"
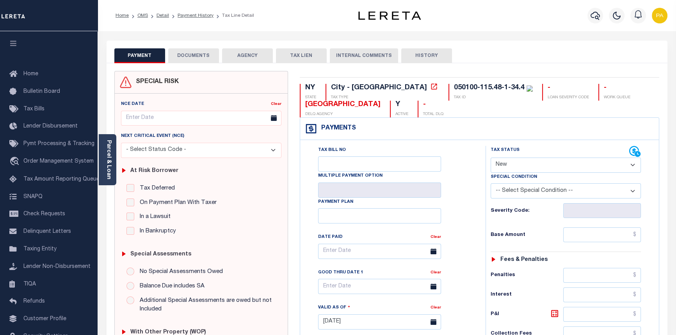
click at [632, 164] on select "- Select Status Code - Open Due/Unpaid Paid Incomplete No Tax Due Internal Refu…" at bounding box center [566, 165] width 151 height 15
select select "PYD"
click at [491, 158] on select "- Select Status Code - Open Due/Unpaid Paid Incomplete No Tax Due Internal Refu…" at bounding box center [566, 165] width 151 height 15
type input "[DATE]"
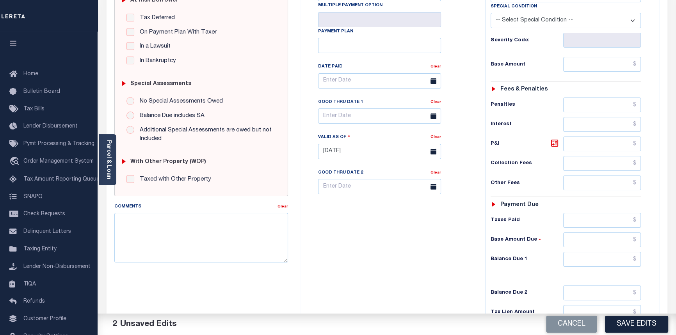
scroll to position [213, 0]
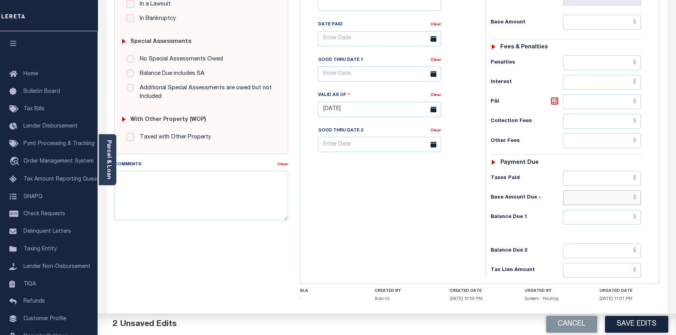
click at [637, 198] on input "text" at bounding box center [602, 197] width 78 height 15
type input "$0.00"
click at [637, 218] on input "text" at bounding box center [602, 217] width 78 height 15
type input "$0.00"
click at [127, 180] on textarea "Comments" at bounding box center [201, 195] width 174 height 49
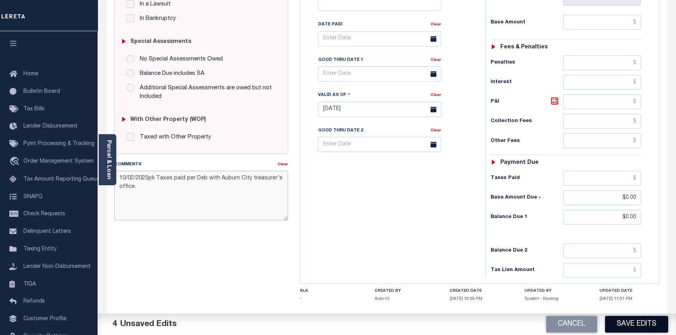
type textarea "10/02/2025pk Taxes paid per Deb with Auburn City treasurer's office."
drag, startPoint x: 630, startPoint y: 324, endPoint x: 630, endPoint y: 329, distance: 5.1
click at [630, 329] on button "Save Edits" at bounding box center [636, 324] width 63 height 17
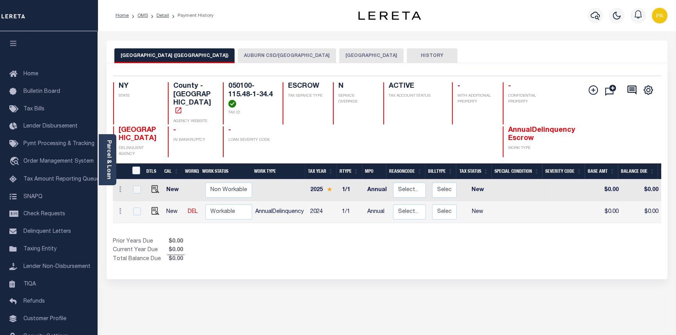
click at [339, 51] on button "[GEOGRAPHIC_DATA]" at bounding box center [371, 55] width 64 height 15
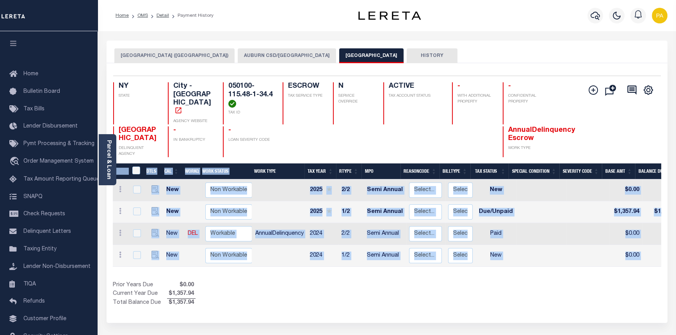
drag, startPoint x: 386, startPoint y: 265, endPoint x: 631, endPoint y: 272, distance: 244.9
click at [631, 272] on div "DTLS CAL WorkQ Work Status Work Type Tax Year RType MPO ReasonCode BillType Tax…" at bounding box center [387, 236] width 548 height 144
click at [526, 245] on td at bounding box center [541, 256] width 51 height 22
checkbox input "true"
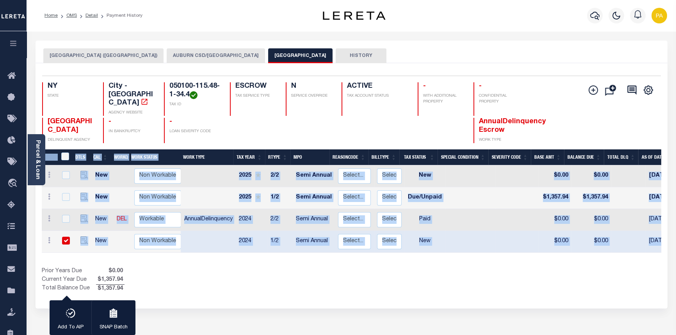
click at [488, 209] on td at bounding box center [470, 220] width 51 height 22
checkbox input "true"
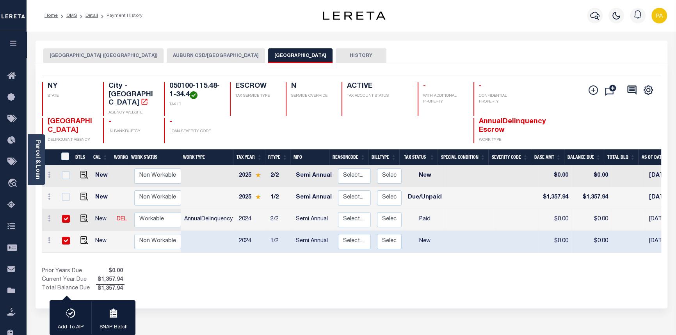
click at [352, 109] on div "NY STATE City - NY AGENCY WEBSITE 050100-115.48-1-34.4 TAX ID ESCROW TAX SERVIC…" at bounding box center [300, 112] width 516 height 61
click at [81, 237] on img "" at bounding box center [84, 241] width 8 height 8
checkbox input "false"
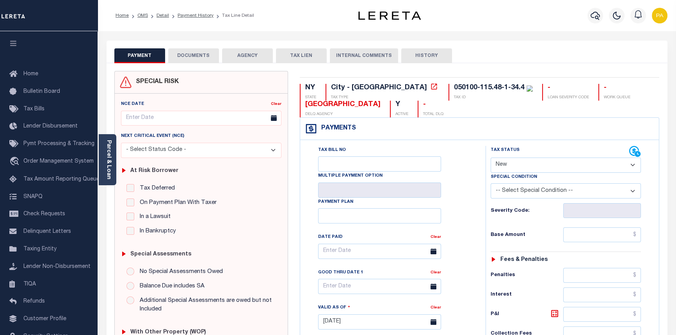
click at [548, 165] on select "- Select Status Code - Open Due/Unpaid Paid Incomplete No Tax Due Internal Refu…" at bounding box center [566, 165] width 151 height 15
select select "PYD"
click at [491, 158] on select "- Select Status Code - Open Due/Unpaid Paid Incomplete No Tax Due Internal Refu…" at bounding box center [566, 165] width 151 height 15
type input "[DATE]"
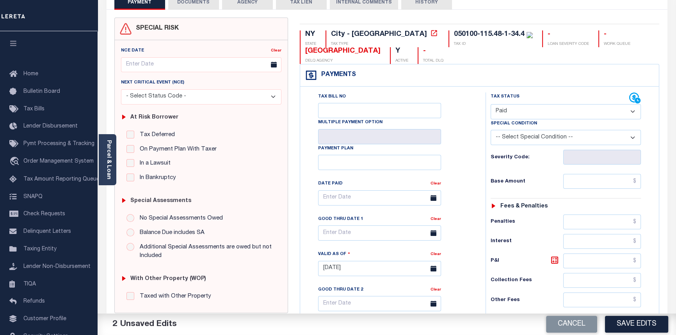
scroll to position [142, 0]
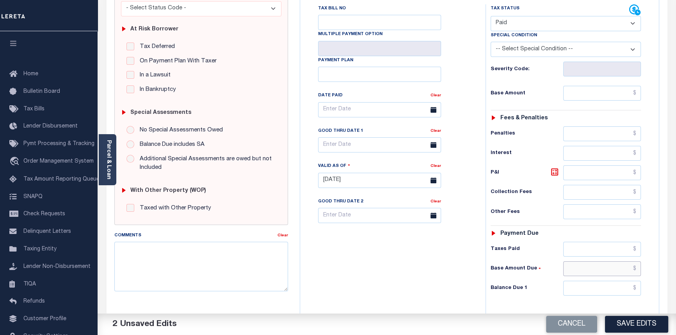
click at [637, 269] on input "text" at bounding box center [602, 269] width 78 height 15
type input "$0.00"
click at [636, 287] on input "text" at bounding box center [602, 288] width 78 height 15
type input "$0.00"
click at [163, 263] on textarea "Comments" at bounding box center [201, 266] width 174 height 49
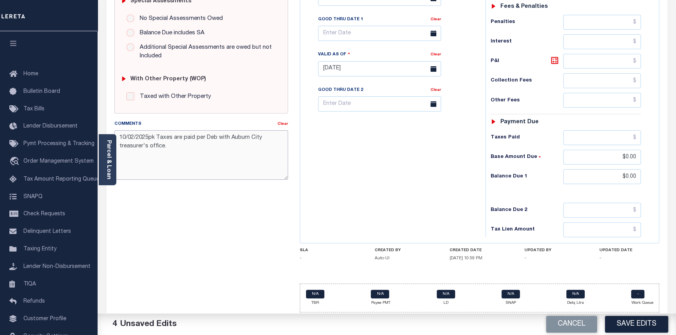
scroll to position [255, 0]
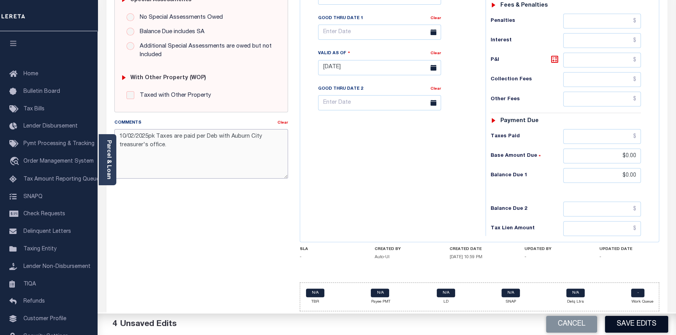
type textarea "10/02/2025pk Taxes are paid per Deb with Auburn City treasurer's office."
click at [644, 327] on button "Save Edits" at bounding box center [636, 324] width 63 height 17
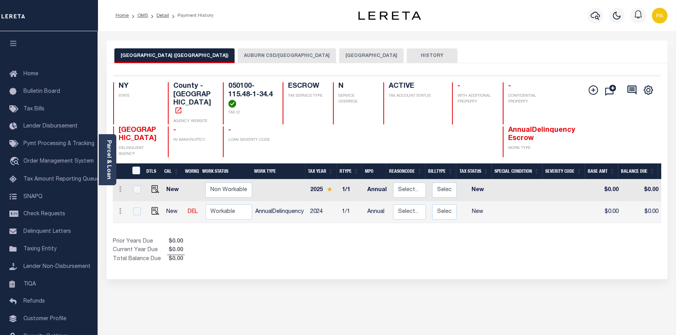
click at [339, 55] on button "[GEOGRAPHIC_DATA]" at bounding box center [371, 55] width 64 height 15
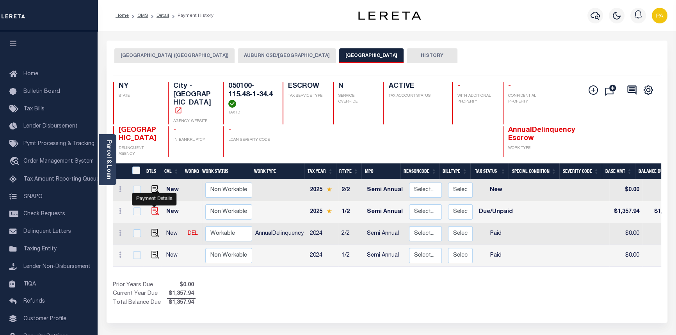
click at [153, 207] on img "" at bounding box center [155, 211] width 8 height 8
checkbox input "true"
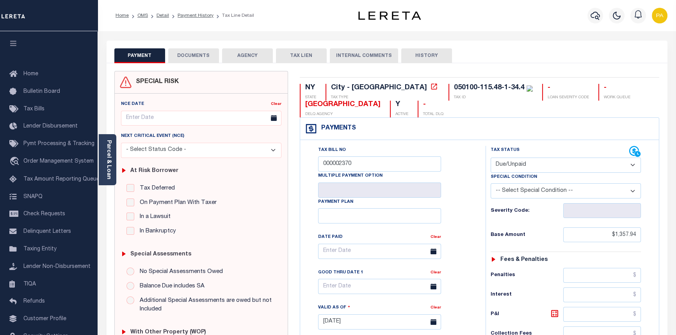
click at [632, 167] on select "- Select Status Code - Open Due/Unpaid Paid Incomplete No Tax Due Internal Refu…" at bounding box center [566, 165] width 151 height 15
select select "PYD"
click at [491, 158] on select "- Select Status Code - Open Due/Unpaid Paid Incomplete No Tax Due Internal Refu…" at bounding box center [566, 165] width 151 height 15
type input "[DATE]"
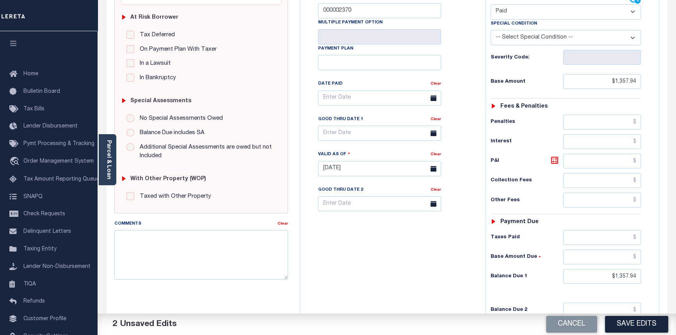
scroll to position [177, 0]
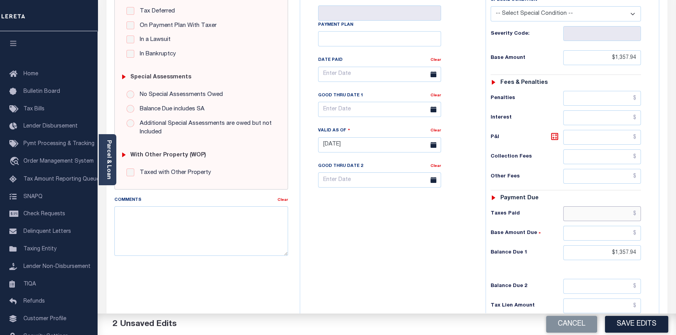
click at [636, 216] on input "text" at bounding box center [602, 213] width 78 height 15
type input "$1,357.94"
click at [637, 235] on input "text" at bounding box center [602, 233] width 78 height 15
type input "$0.00"
drag, startPoint x: 616, startPoint y: 254, endPoint x: 681, endPoint y: 262, distance: 65.3
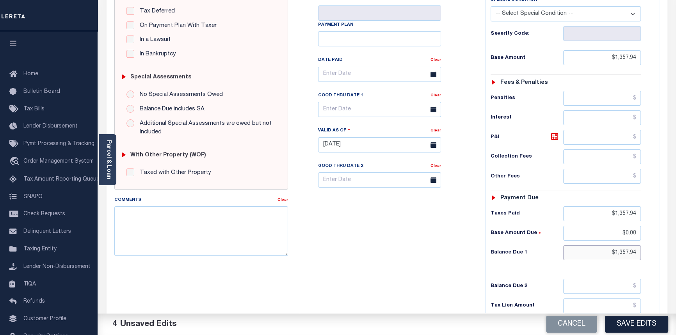
click at [676, 260] on html "Home OMS Detail Payment History Tax Line Detail" at bounding box center [338, 118] width 676 height 590
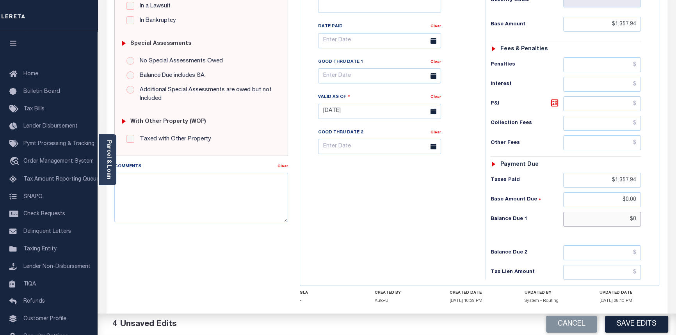
scroll to position [213, 0]
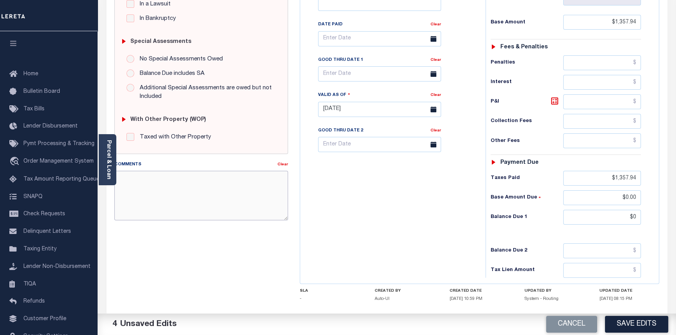
type input "$0.00"
click at [148, 192] on textarea "Comments" at bounding box center [201, 195] width 174 height 49
type textarea "10/02/2025 Taxes are paid per Deb with the Auburn City treasurer's office."
click at [641, 327] on button "Save Edits" at bounding box center [636, 324] width 63 height 17
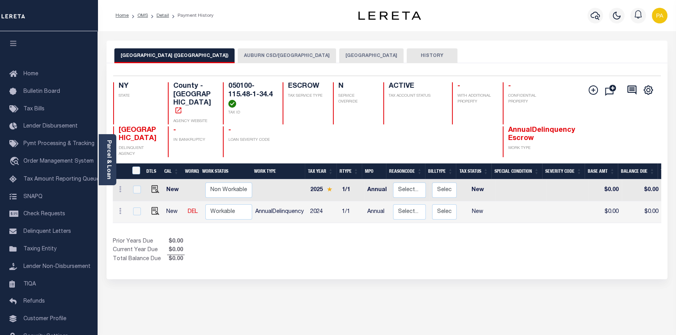
click at [339, 53] on button "[GEOGRAPHIC_DATA]" at bounding box center [371, 55] width 64 height 15
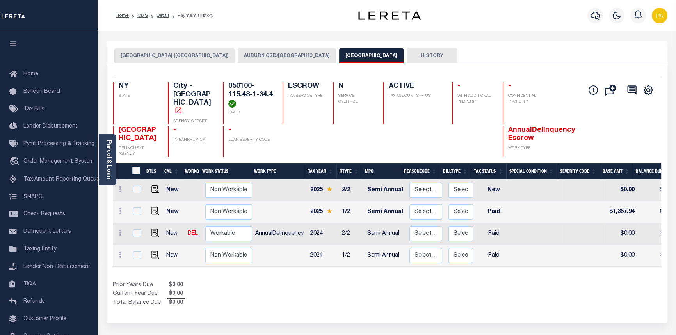
click at [144, 53] on button "AUBURN CITY (CAYUGA COUNTY)" at bounding box center [174, 55] width 120 height 15
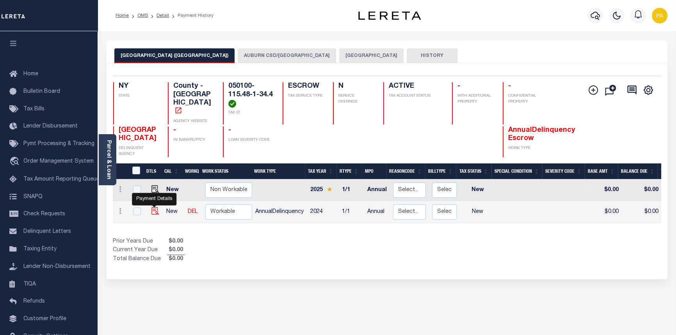
click at [157, 207] on img "" at bounding box center [155, 211] width 8 height 8
checkbox input "true"
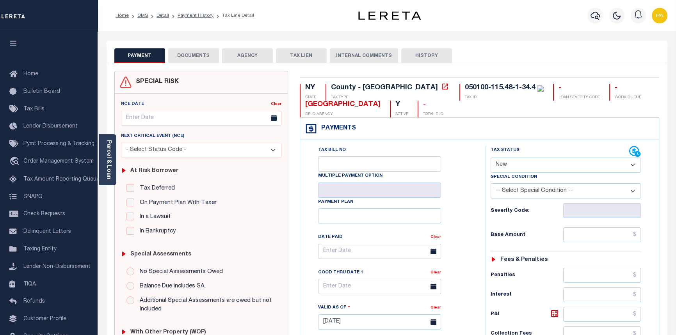
click at [527, 170] on select "- Select Status Code - Open Due/Unpaid Paid Incomplete No Tax Due Internal Refu…" at bounding box center [566, 165] width 151 height 15
select select "PYD"
click at [491, 158] on select "- Select Status Code - Open Due/Unpaid Paid Incomplete No Tax Due Internal Refu…" at bounding box center [566, 165] width 151 height 15
type input "[DATE]"
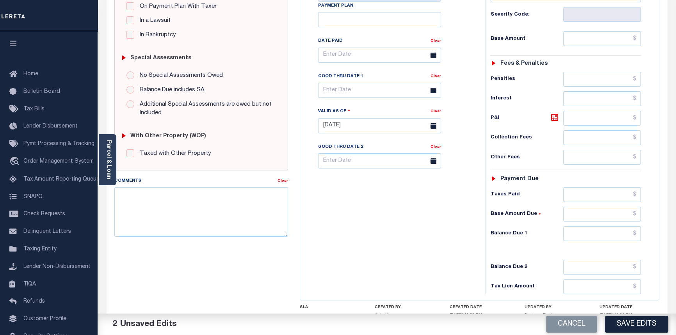
scroll to position [213, 0]
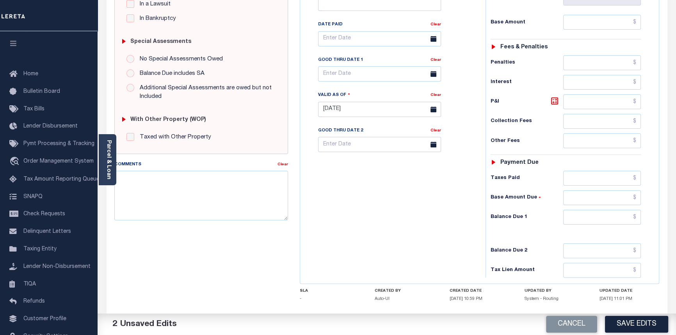
click at [642, 199] on div "Tax Status Status - Select Status Code -" at bounding box center [569, 105] width 166 height 345
click at [636, 199] on input "text" at bounding box center [602, 197] width 78 height 15
type input "$0.00"
click at [635, 217] on input "text" at bounding box center [602, 217] width 78 height 15
type input "$0.00"
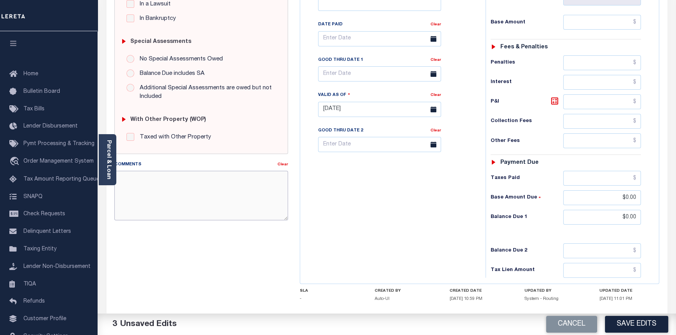
click at [183, 196] on textarea "Comments" at bounding box center [201, 195] width 174 height 49
drag, startPoint x: 117, startPoint y: 175, endPoint x: 188, endPoint y: 200, distance: 74.9
click at [188, 200] on textarea "10/02/2025pk Taxes are paid per Deb with the Auburn City treasurer's office." at bounding box center [201, 195] width 174 height 49
type textarea "10/02/2025pk Taxes are paid per Deb with the Auburn City treasurer's office."
click at [654, 325] on button "Save Edits" at bounding box center [636, 324] width 63 height 17
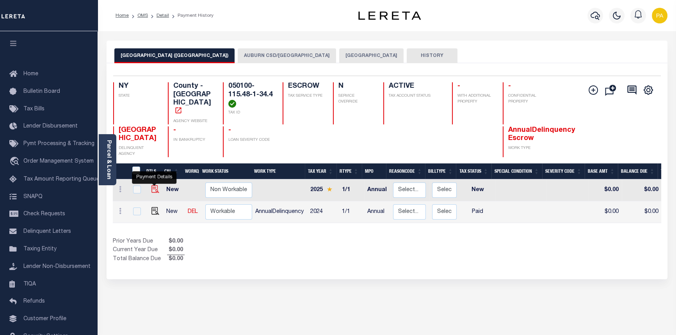
click at [155, 185] on img "" at bounding box center [155, 189] width 8 height 8
checkbox input "true"
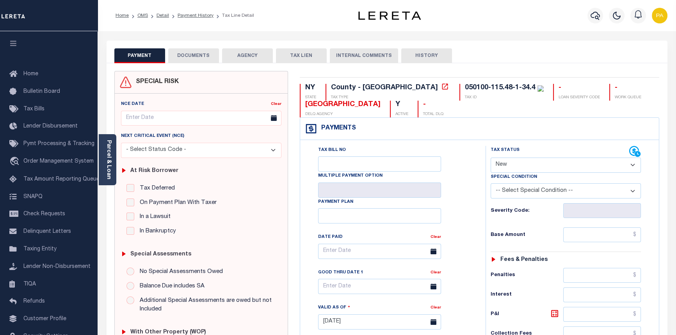
click at [632, 164] on select "- Select Status Code - Open Due/Unpaid Paid Incomplete No Tax Due Internal Refu…" at bounding box center [566, 165] width 151 height 15
select select "PYD"
click at [491, 158] on select "- Select Status Code - Open Due/Unpaid Paid Incomplete No Tax Due Internal Refu…" at bounding box center [566, 165] width 151 height 15
type input "[DATE]"
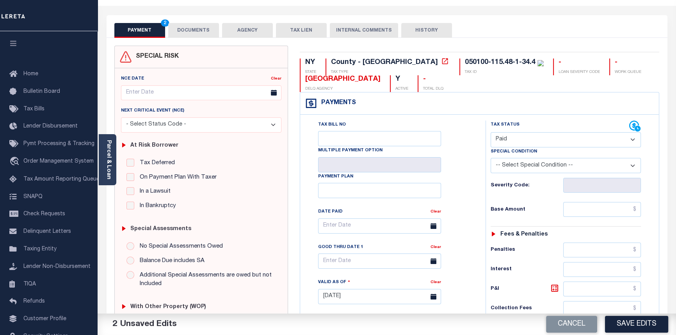
scroll to position [142, 0]
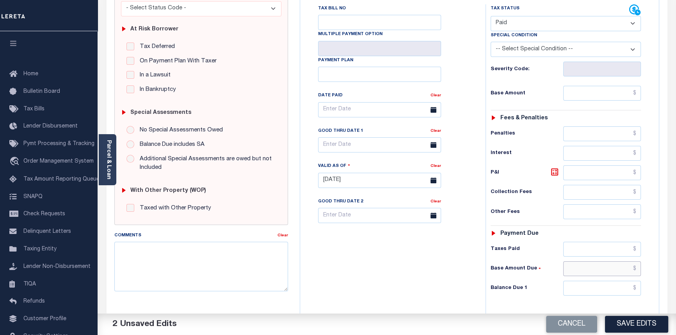
click at [637, 271] on input "text" at bounding box center [602, 269] width 78 height 15
type input "$0.00"
click at [638, 287] on input "text" at bounding box center [602, 288] width 78 height 15
type input "$0.00"
click at [162, 255] on textarea "Comments" at bounding box center [201, 266] width 174 height 49
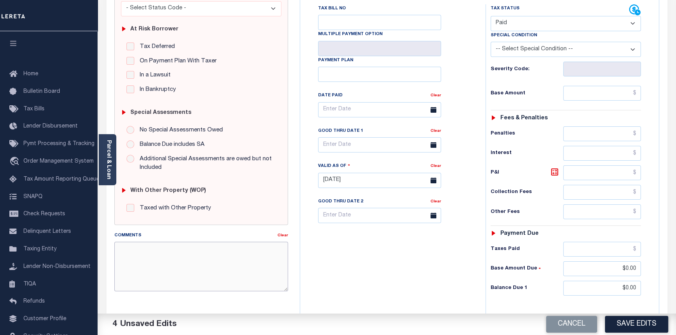
paste textarea "10/02/2025pk Taxes are paid per Deb with the Auburn City treasurer's office."
type textarea "10/02/2025pk Taxes are paid per Deb with the Auburn City treasurer's office."
click at [654, 324] on button "Save Edits" at bounding box center [636, 324] width 63 height 17
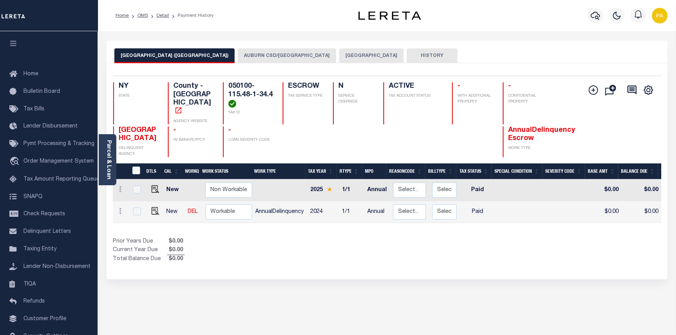
click at [238, 53] on button "AUBURN CSD/[GEOGRAPHIC_DATA]" at bounding box center [287, 55] width 98 height 15
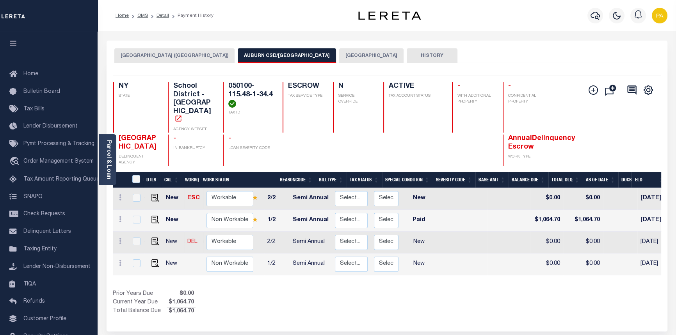
scroll to position [0, 76]
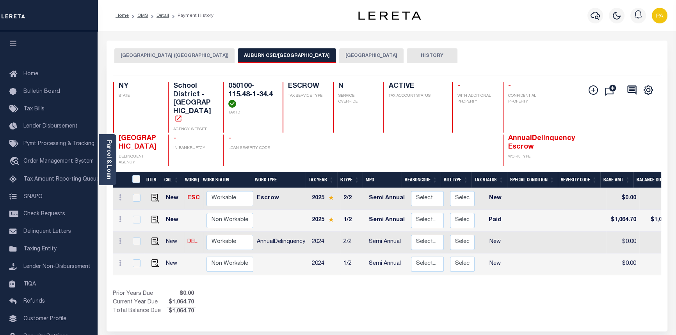
click at [339, 56] on button "[GEOGRAPHIC_DATA]" at bounding box center [371, 55] width 64 height 15
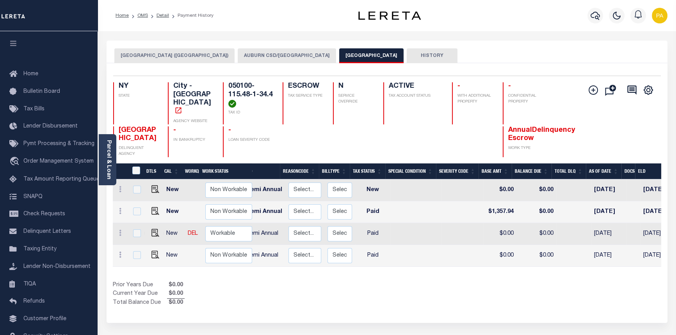
scroll to position [0, 29]
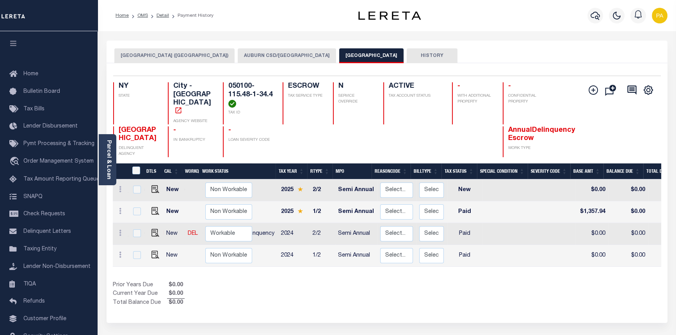
click at [242, 55] on button "AUBURN CSD/[GEOGRAPHIC_DATA]" at bounding box center [287, 55] width 98 height 15
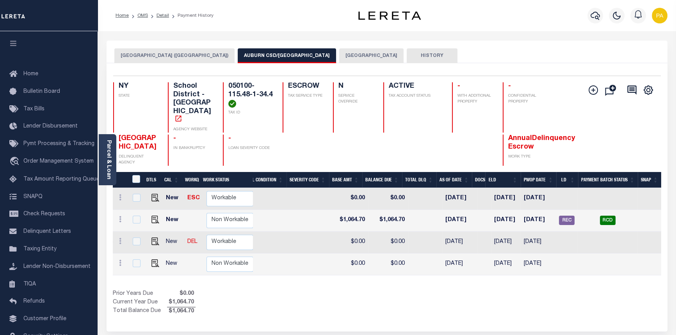
scroll to position [0, 265]
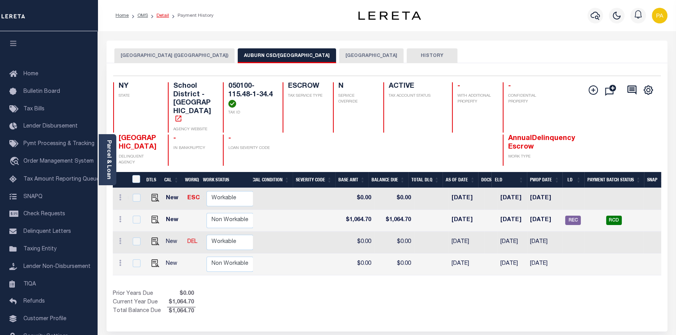
click at [158, 16] on link "Detail" at bounding box center [163, 15] width 12 height 5
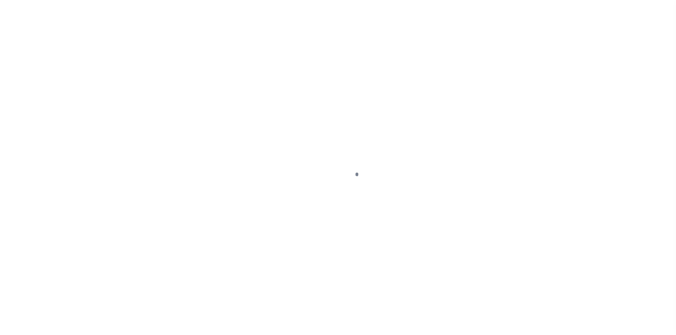
type input "18-20 [PERSON_NAME] ST"
radio input "true"
select select "Escrow"
type input "AUBURN [GEOGRAPHIC_DATA] 13021"
type input "110990-1"
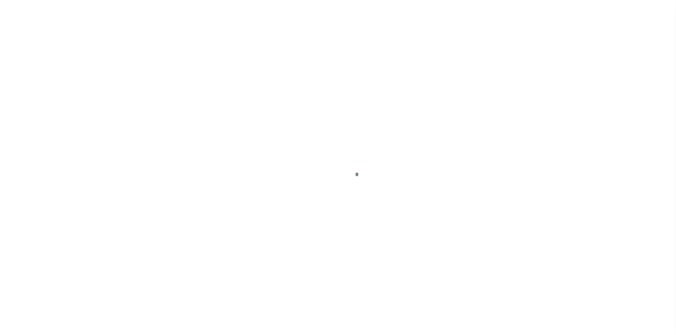
type input "NY"
select select "4"
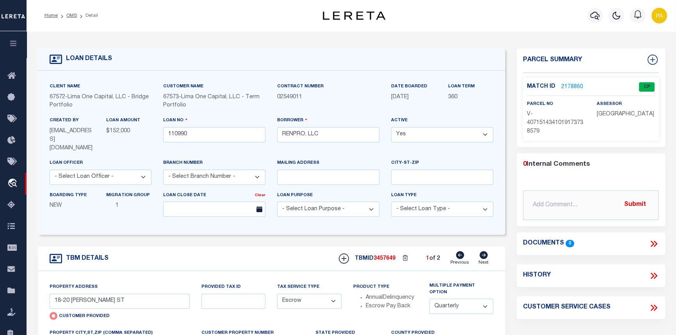
click at [573, 87] on link "2178860" at bounding box center [572, 87] width 22 height 8
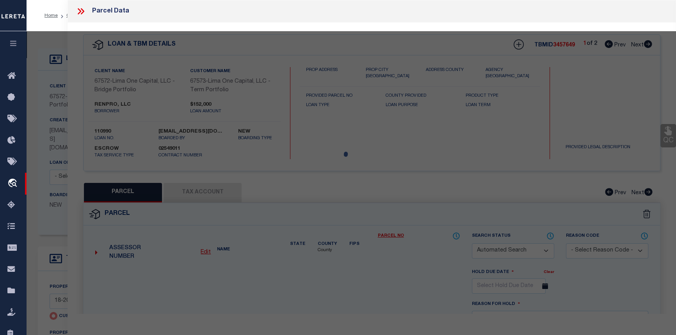
checkbox input "false"
select select "CP"
select select "AGW"
select select
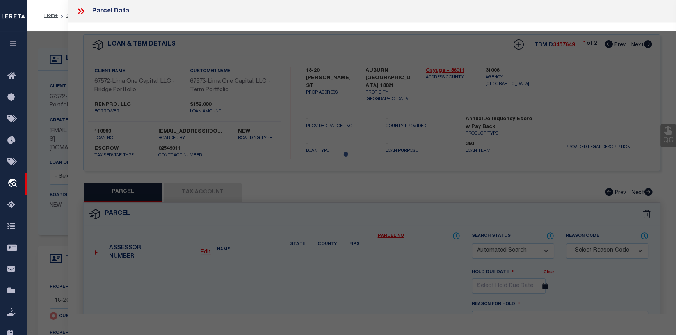
type input "18-20 [PERSON_NAME] ST"
checkbox input "false"
type input "AUBURN [GEOGRAPHIC_DATA] 13021"
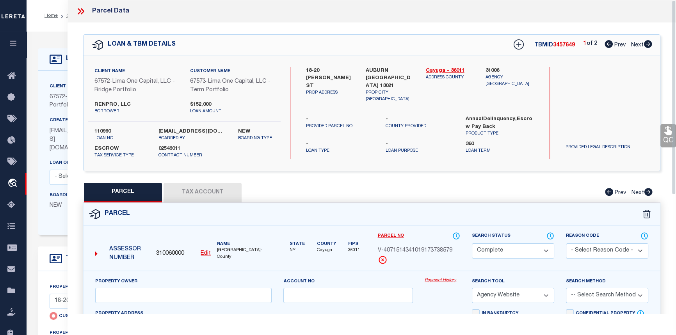
click at [441, 280] on link "Payment History" at bounding box center [443, 281] width 36 height 7
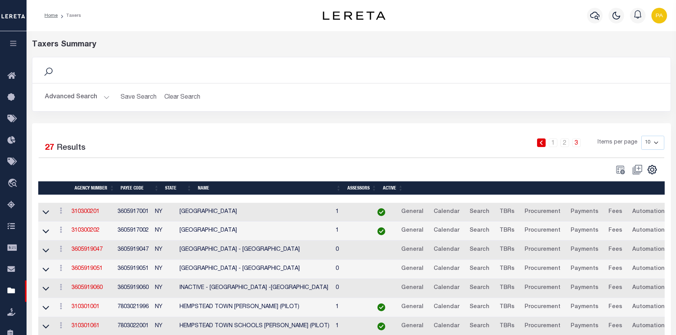
scroll to position [78, 0]
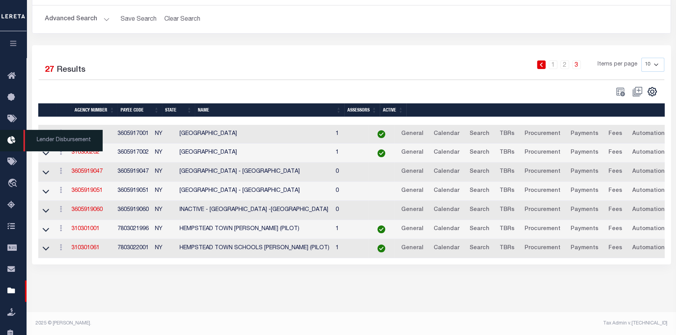
click at [57, 142] on span "Lender Disbursement" at bounding box center [62, 140] width 79 height 21
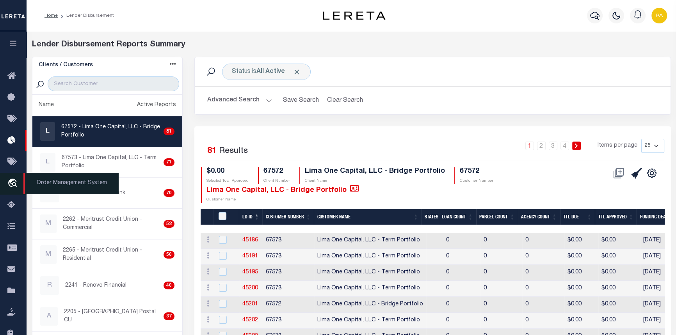
click at [66, 190] on span "Order Management System" at bounding box center [70, 183] width 95 height 21
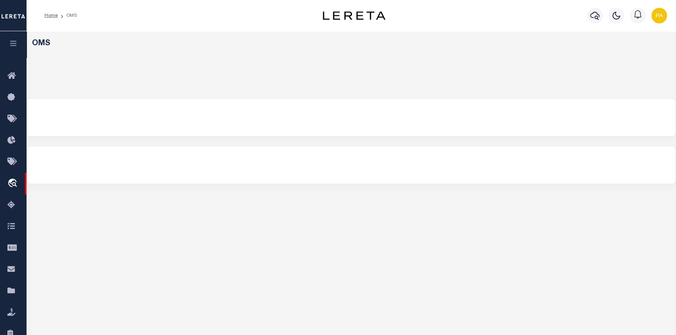
select select "200"
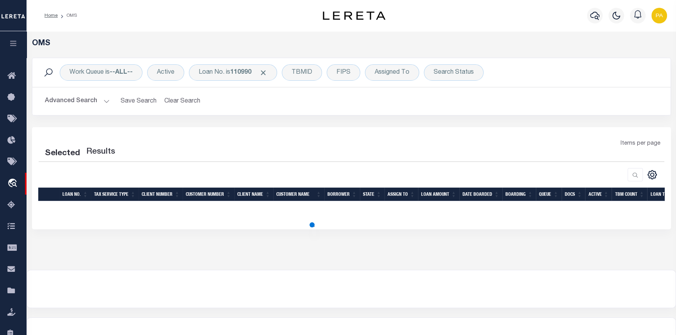
select select "200"
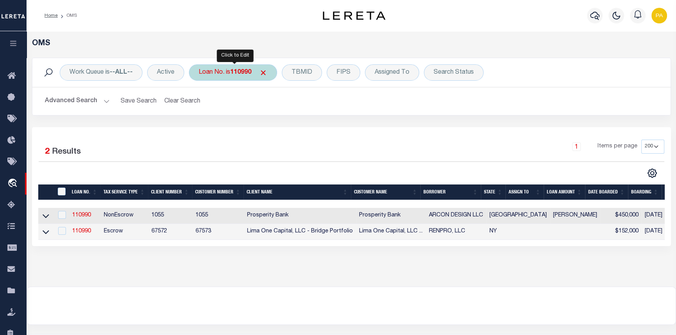
click at [245, 76] on div "Loan No. is 110990" at bounding box center [233, 72] width 88 height 16
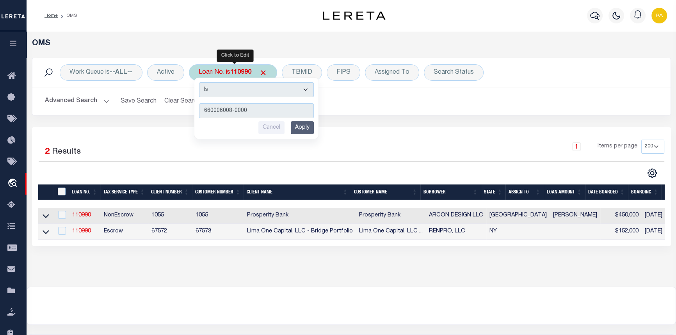
type input "660006008-00001"
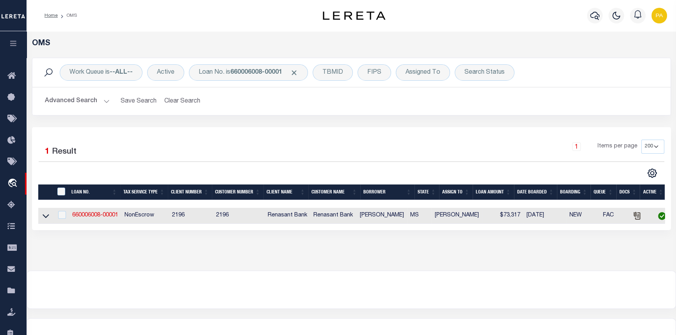
click at [98, 211] on td "660006008-00001" at bounding box center [95, 216] width 52 height 16
checkbox input "true"
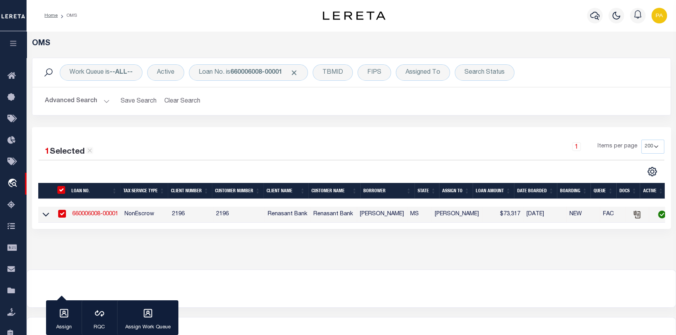
click at [98, 215] on link "660006008-00001" at bounding box center [95, 214] width 46 height 5
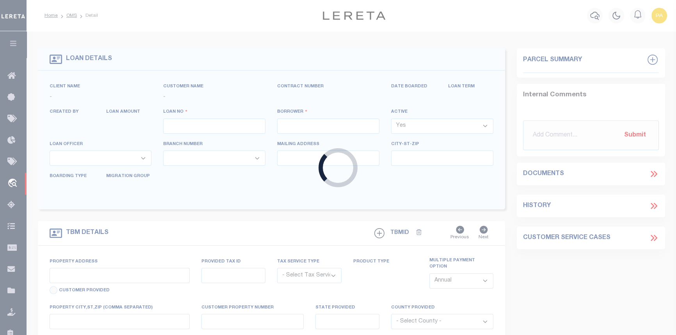
type input "660006008-00001"
type input "[PERSON_NAME]"
select select
select select "10"
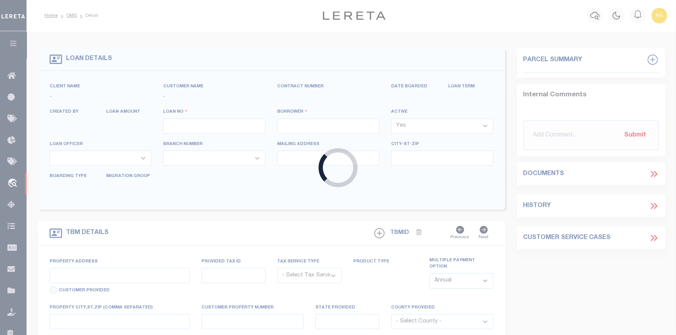
select select "NonEscrow"
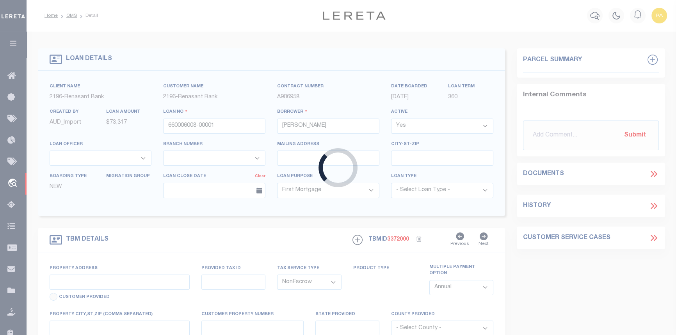
type input "I55 N FRONTAGE RD"
select select
type input "JACKSON MS 39206"
type input "MS"
select select
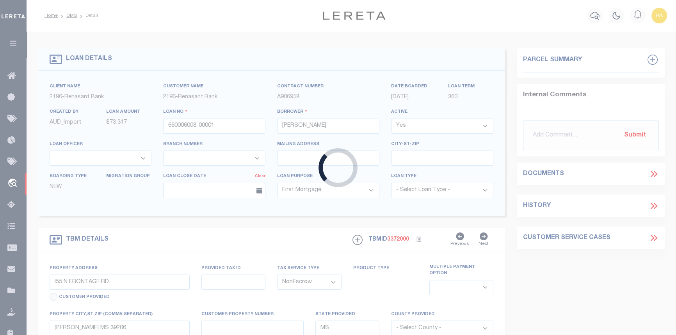
select select "5092"
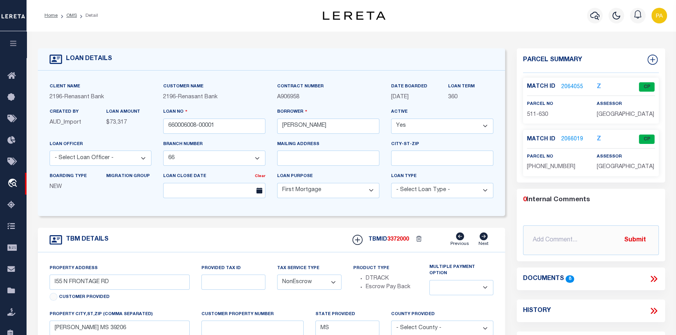
click at [570, 85] on link "2064055" at bounding box center [572, 87] width 22 height 8
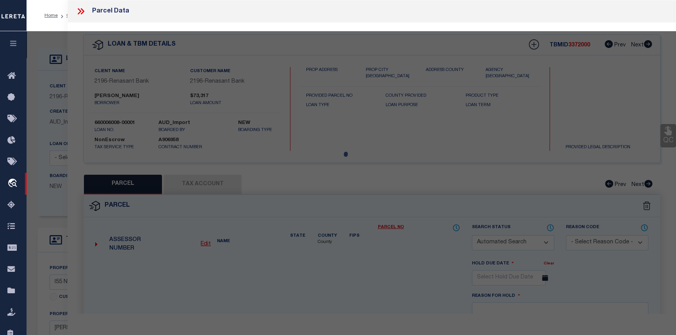
checkbox input "false"
select select "CP"
type input "DUNCAN DONALD H"
select select
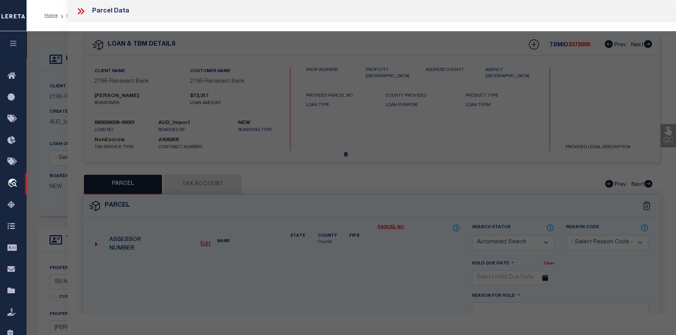
type input "0 N HIGHWAY 55"
checkbox input "false"
type input "JACKSON MS 39206"
type textarea "BEG 290 FT E INT E/L EAST MCWILLIE CIR & N/L CHASTAIN DR N 295.9 FT E 162.77 FT…"
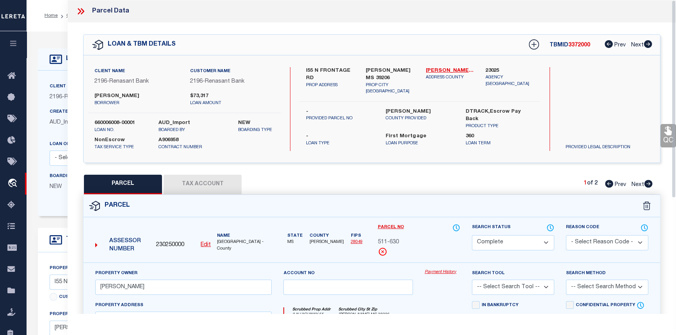
click at [205, 182] on button "Tax Account" at bounding box center [203, 185] width 78 height 20
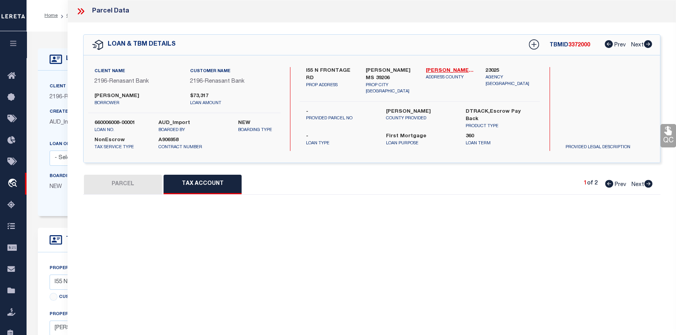
select select "100"
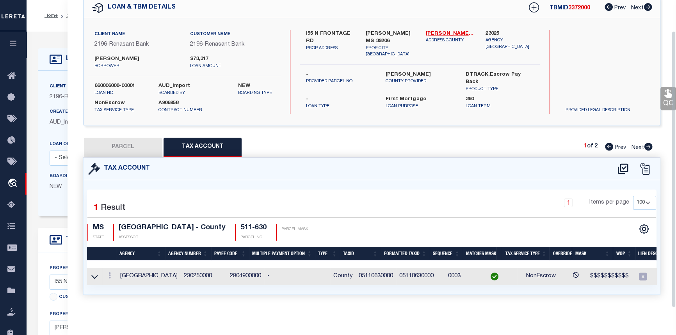
scroll to position [41, 0]
click at [114, 142] on button "PARCEL" at bounding box center [123, 148] width 78 height 20
select select "AS"
checkbox input "false"
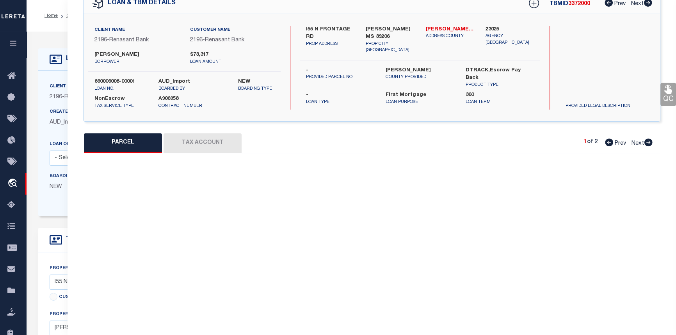
select select "CP"
type input "DUNCAN DONALD H"
select select
type input "0 N HIGHWAY 55"
checkbox input "false"
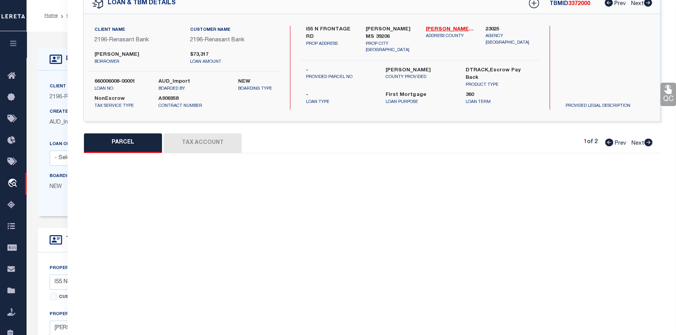
type input "JACKSON MS 39206"
type textarea "BEG 290 FT E INT E/L EAST MCWILLIE CIR & N/L CHASTAIN DR N 295.9 FT E 162.77 FT…"
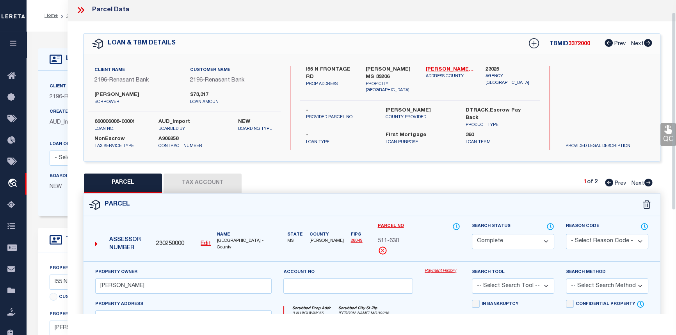
scroll to position [0, 0]
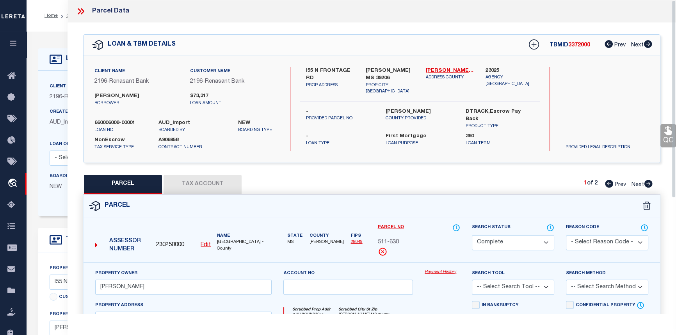
click at [444, 269] on link "Payment History" at bounding box center [443, 272] width 36 height 7
